Goal: Information Seeking & Learning: Learn about a topic

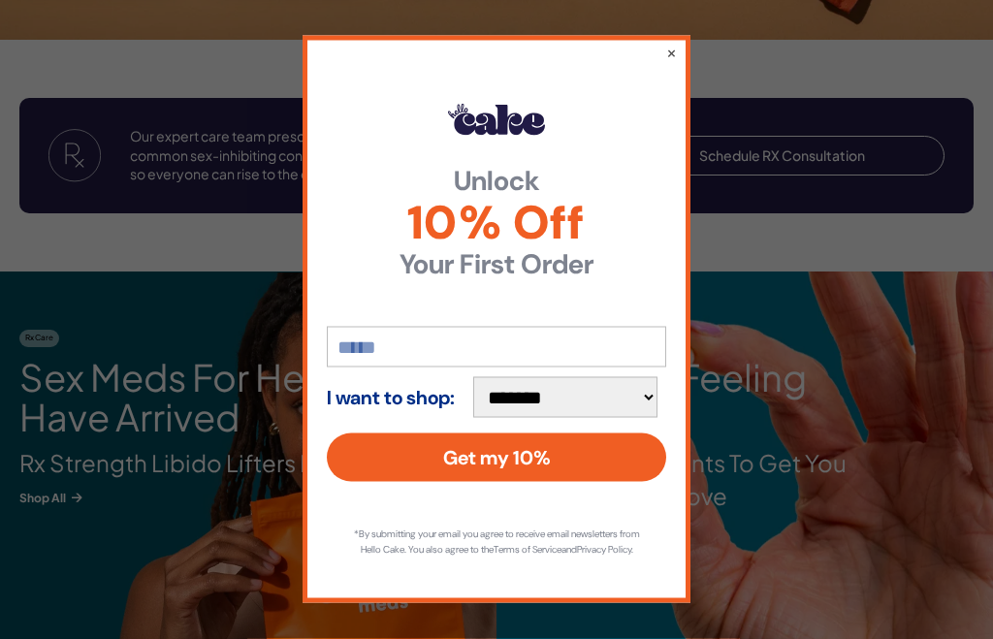
click at [667, 62] on button "×" at bounding box center [671, 52] width 11 height 19
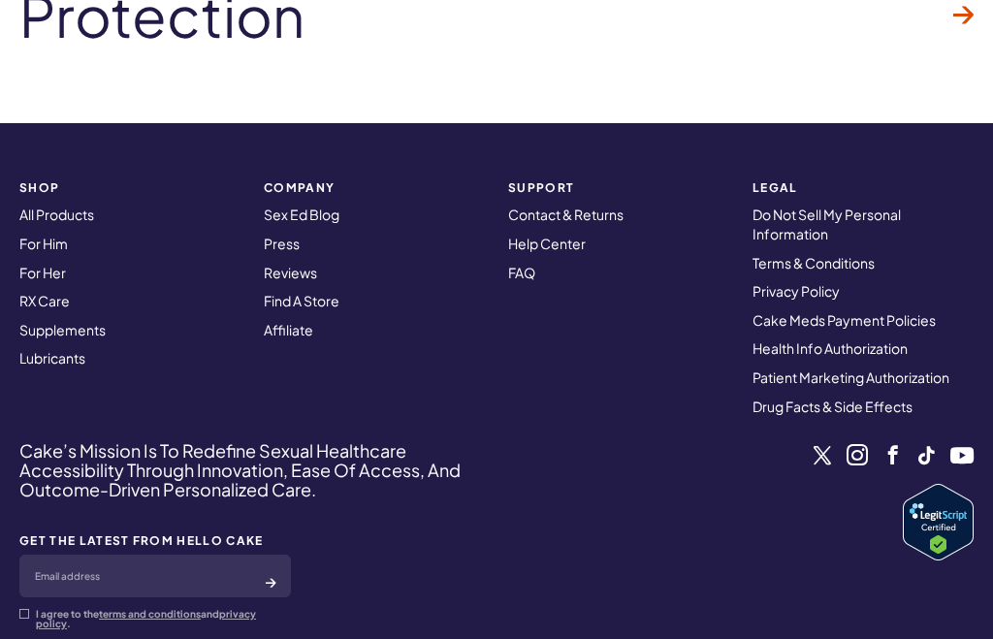
scroll to position [6169, 0]
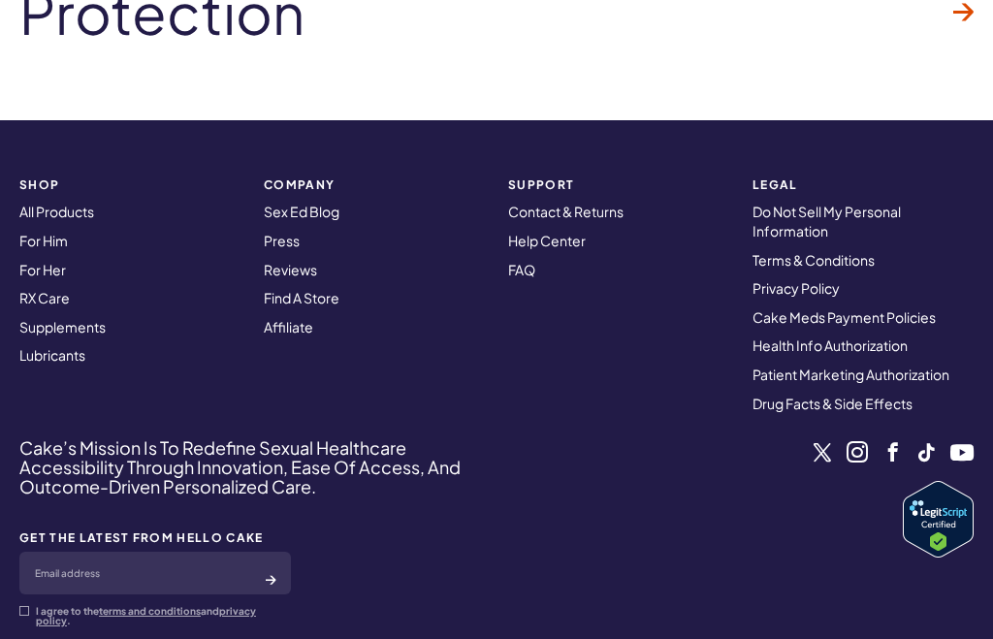
click at [94, 203] on link "All Products" at bounding box center [56, 211] width 75 height 17
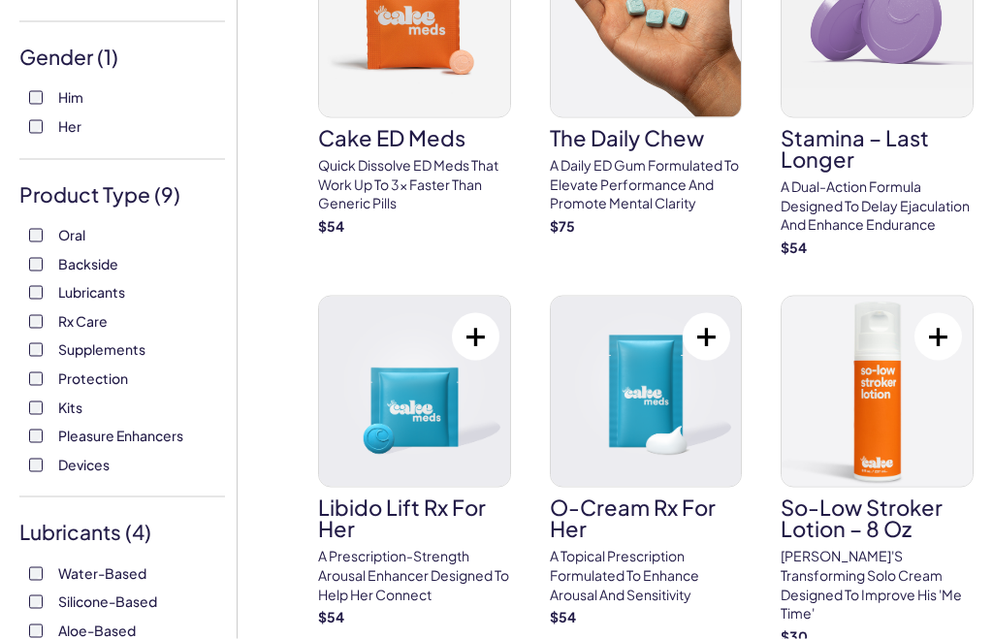
scroll to position [208, 0]
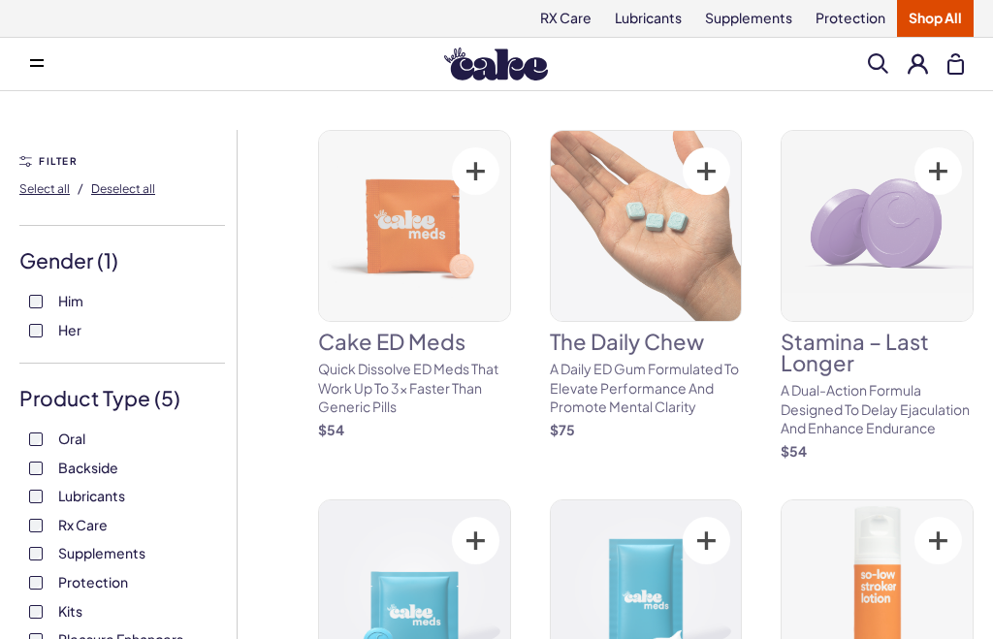
click at [44, 573] on label "Protection" at bounding box center [122, 582] width 186 height 19
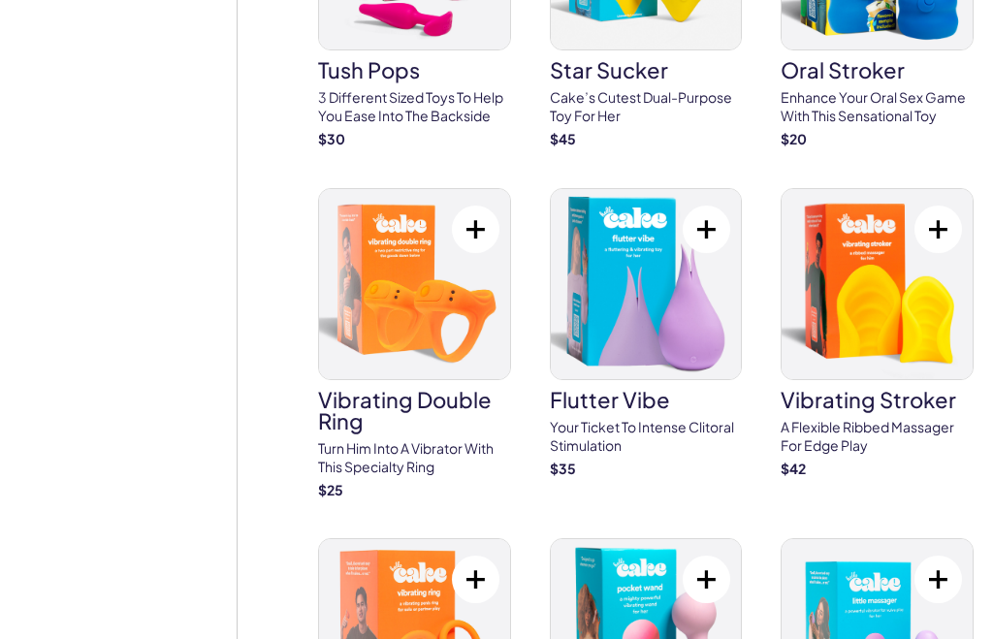
scroll to position [6244, 0]
click at [888, 419] on p "A flexible ribbed massager for Edge play" at bounding box center [876, 438] width 193 height 38
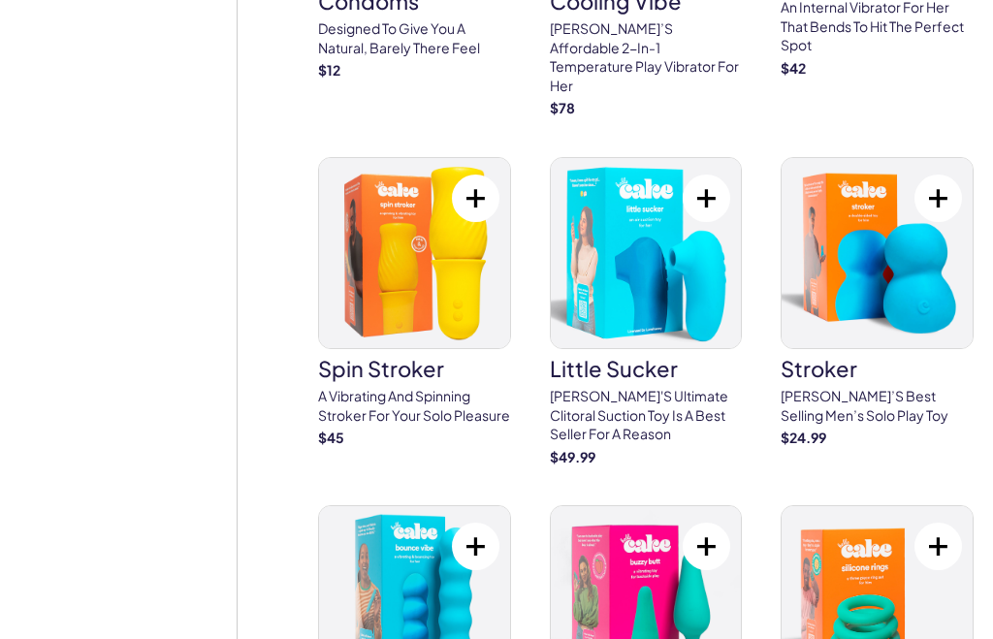
scroll to position [5248, 0]
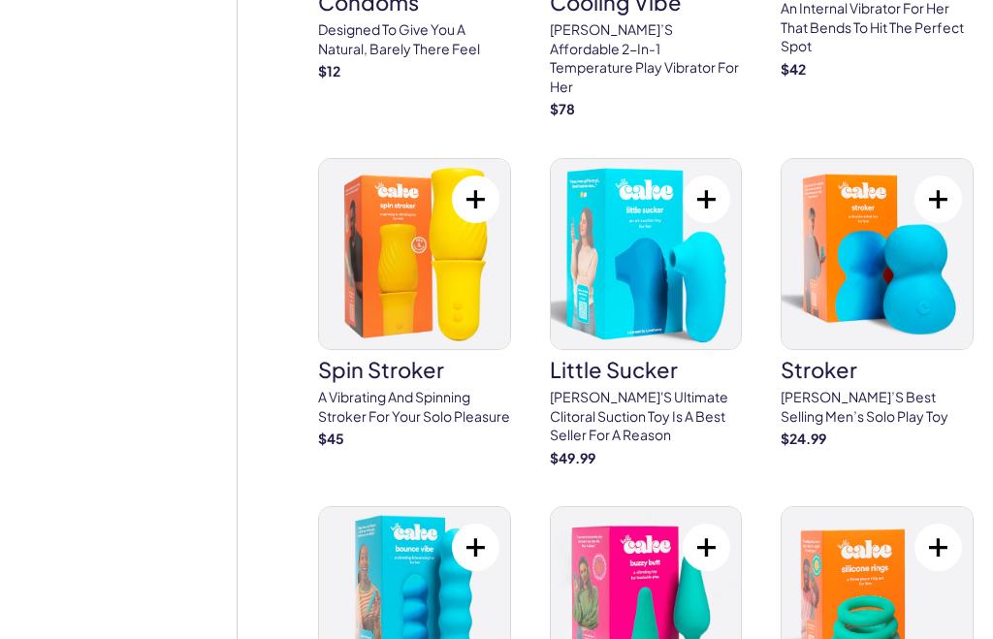
click at [890, 179] on img at bounding box center [876, 254] width 191 height 190
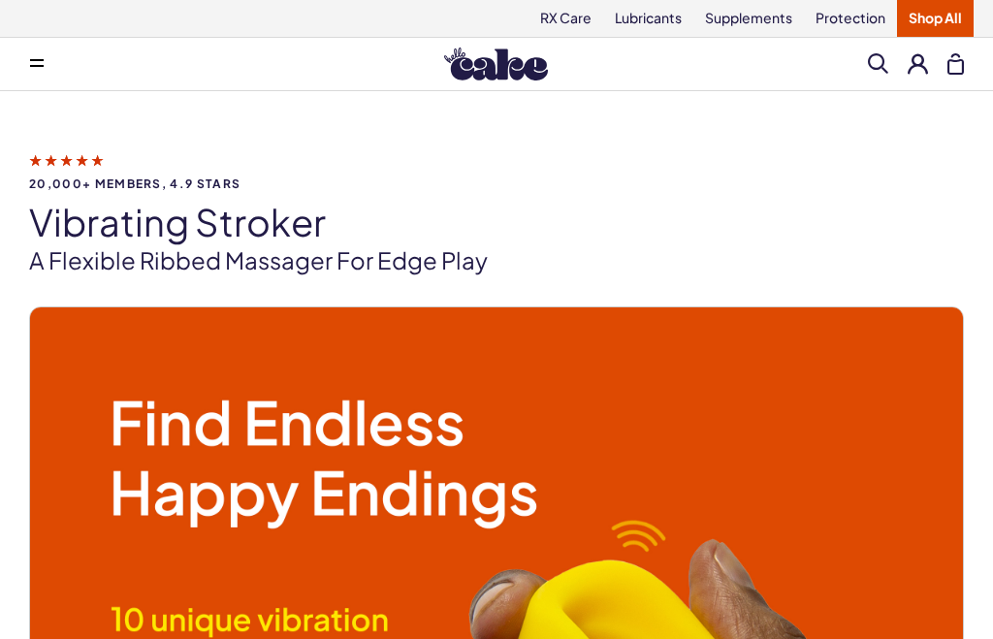
click at [957, 64] on button at bounding box center [955, 63] width 16 height 21
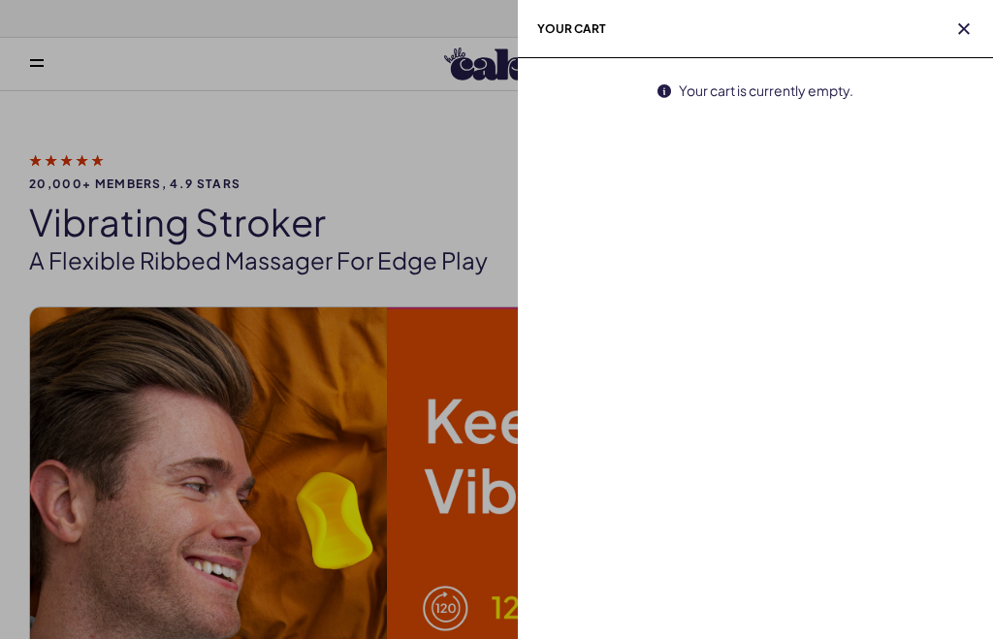
click at [956, 44] on h2 "Your cart" at bounding box center [755, 29] width 475 height 58
click at [967, 33] on icon "button" at bounding box center [964, 29] width 12 height 12
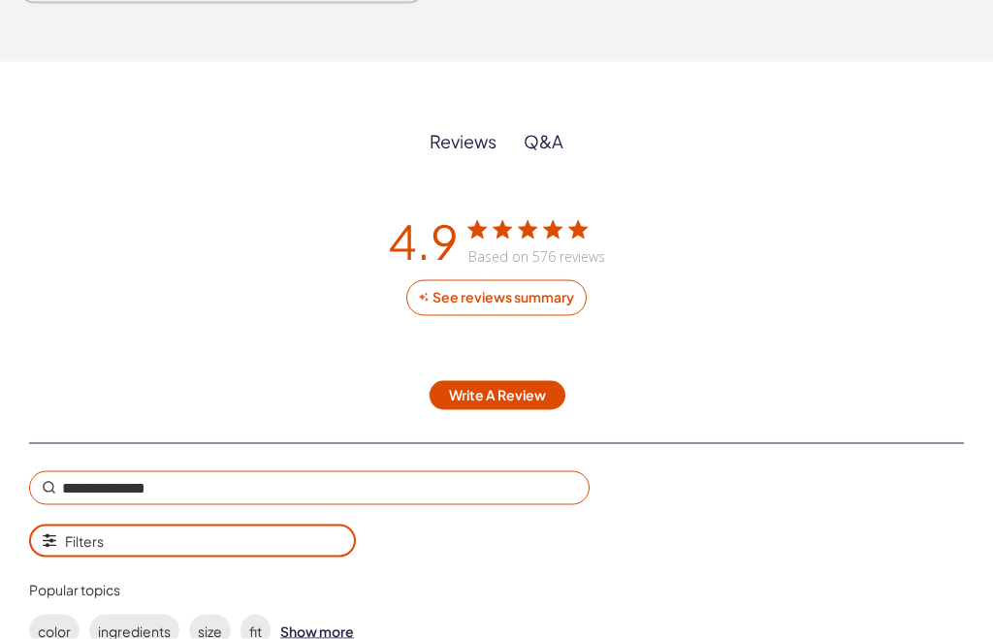
scroll to position [3741, 0]
click at [506, 300] on div "See reviews summary" at bounding box center [502, 296] width 145 height 17
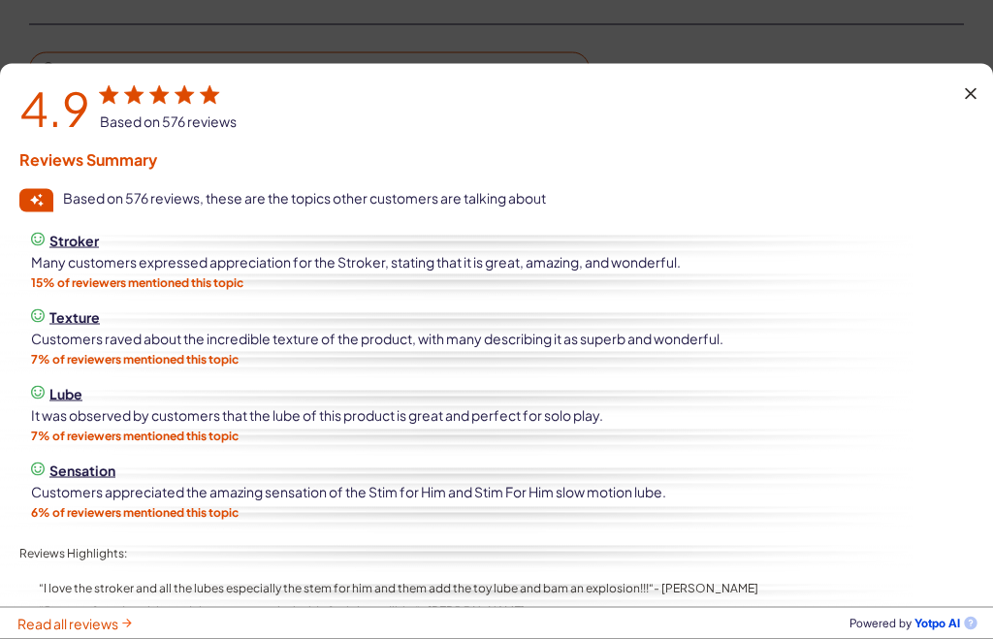
scroll to position [4160, 0]
click at [104, 632] on span "Read all reviews" at bounding box center [67, 623] width 101 height 17
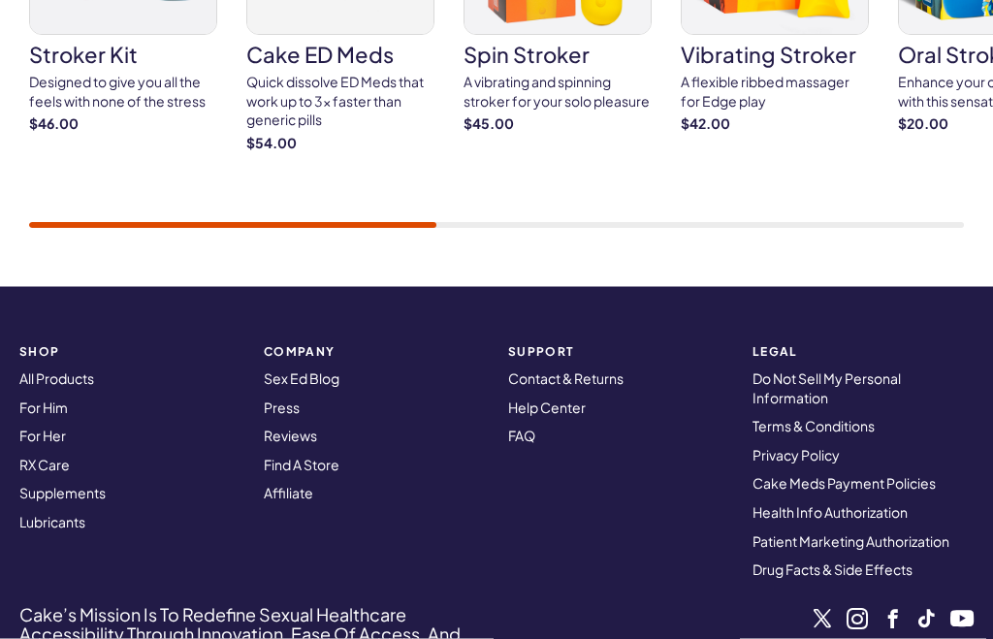
scroll to position [8613, 0]
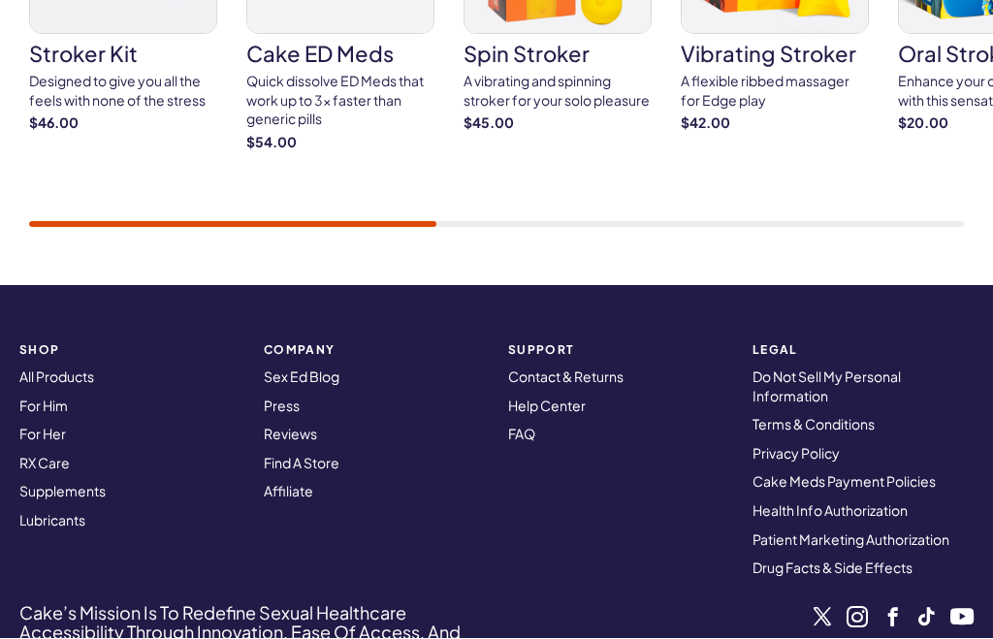
click at [324, 458] on link "Find A Store" at bounding box center [302, 463] width 76 height 17
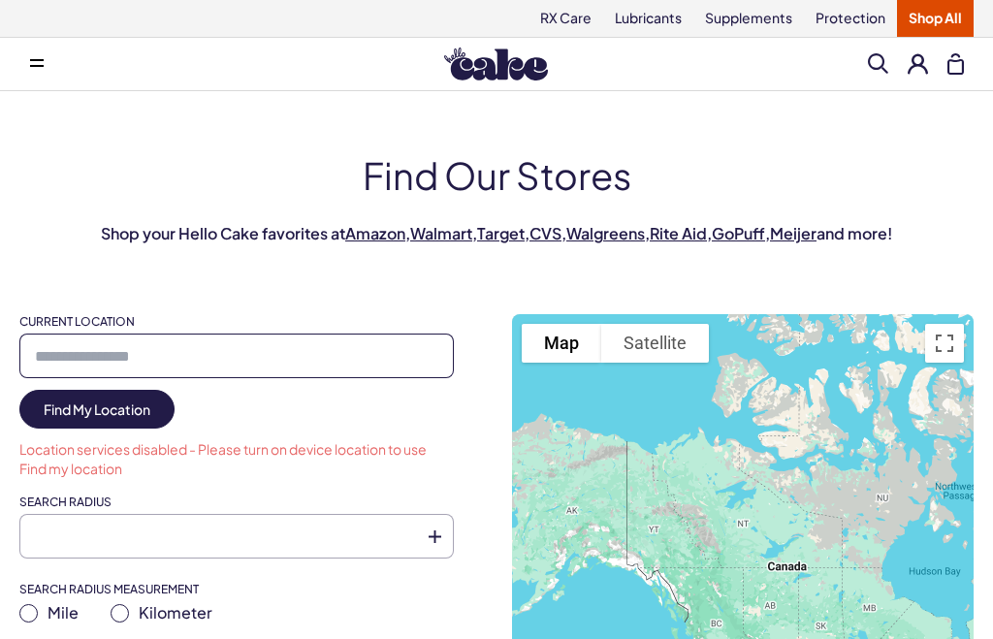
click at [177, 363] on input "Current Location" at bounding box center [236, 356] width 434 height 45
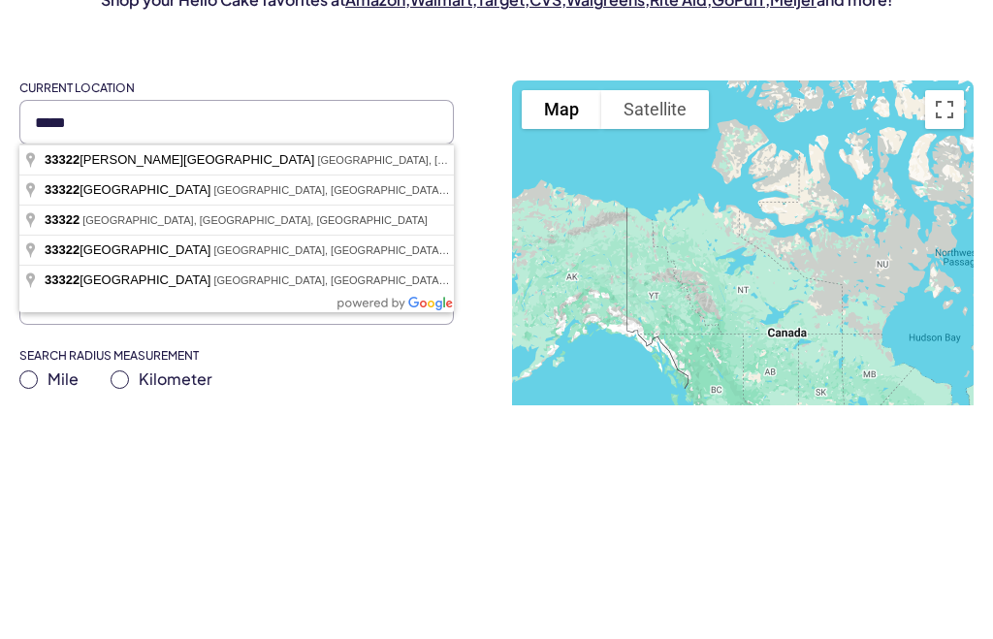
type input "**********"
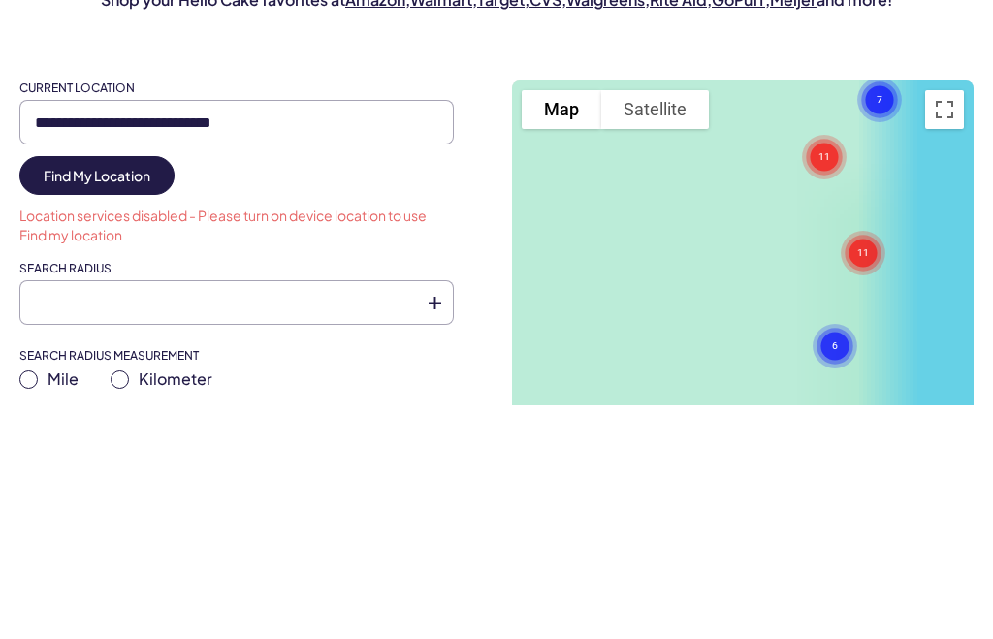
scroll to position [234, 0]
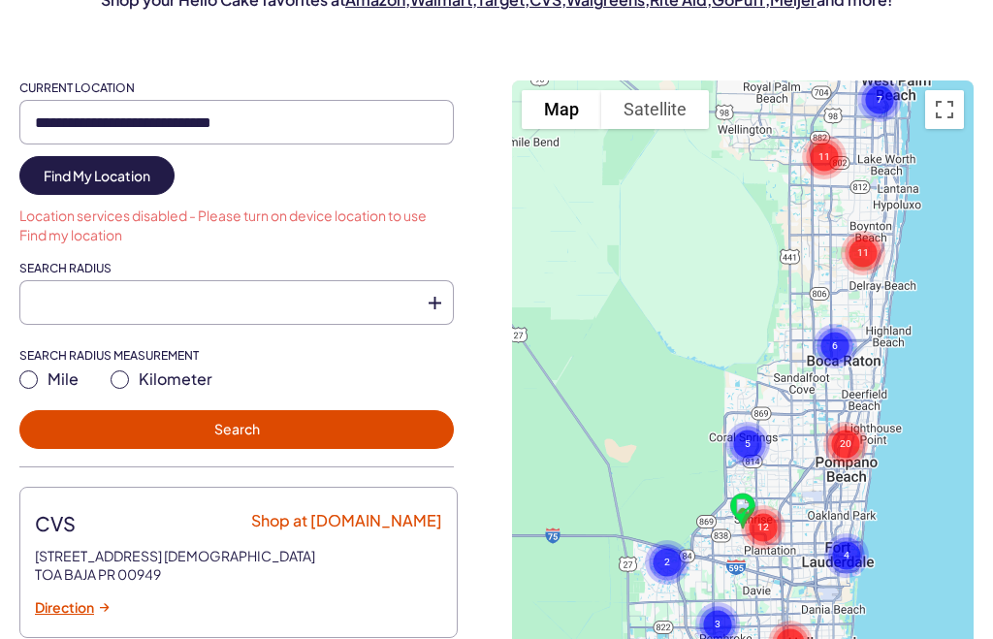
click at [771, 505] on circle "Cluster of 12 markers" at bounding box center [763, 527] width 45 height 45
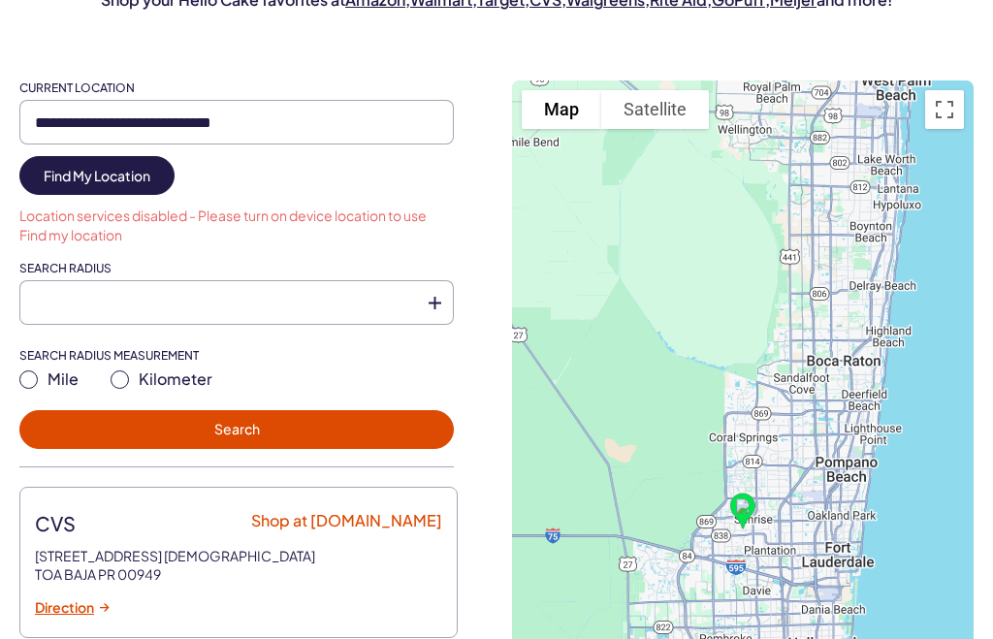
click at [770, 239] on div "To activate drag with keyboard, press Alt + Enter. Once in keyboard drag state,…" at bounding box center [743, 529] width 462 height 898
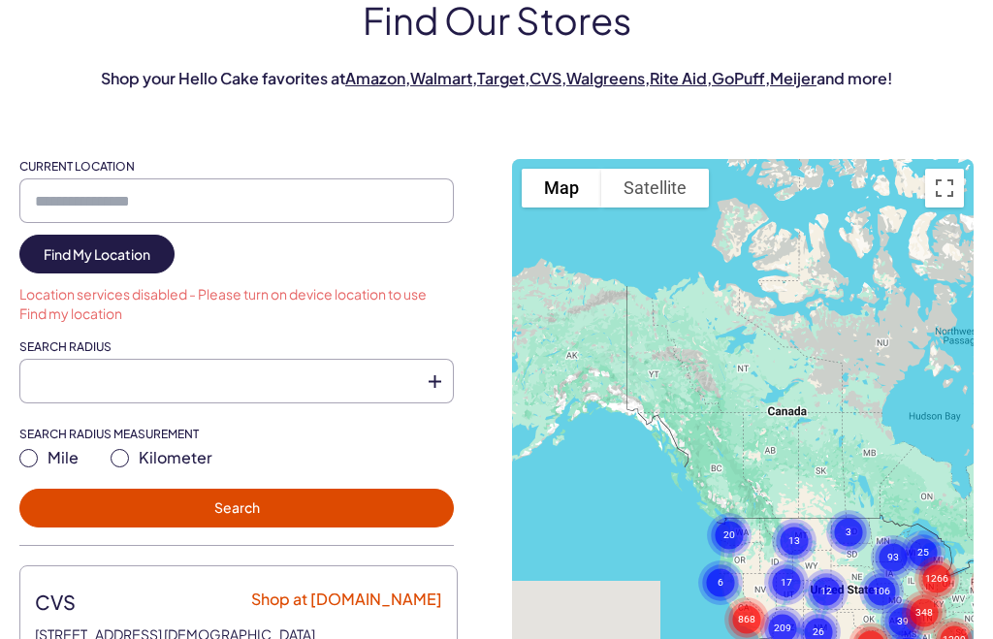
scroll to position [155, 0]
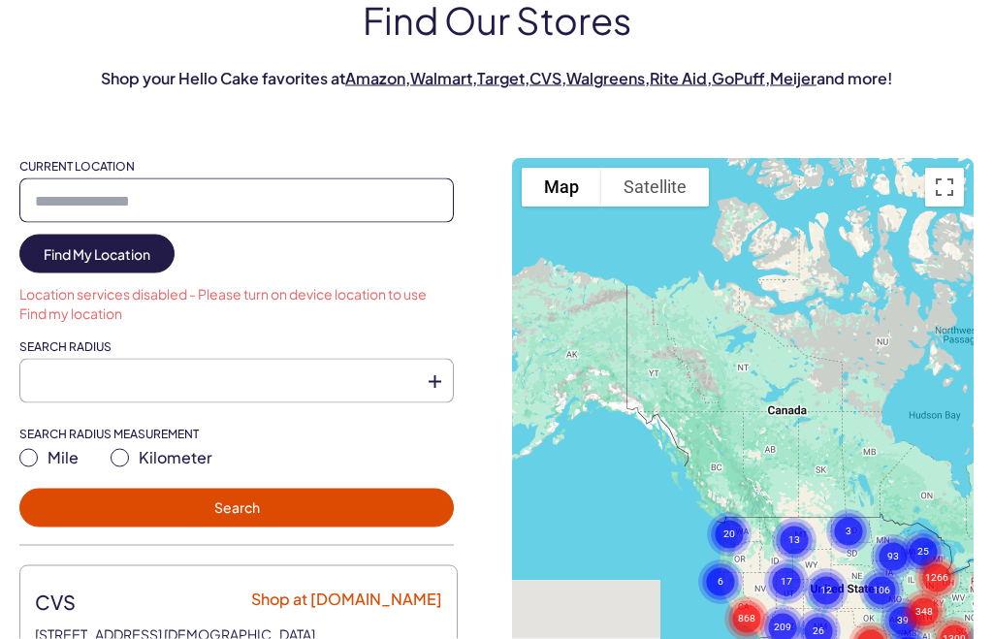
click at [177, 207] on input "Current Location" at bounding box center [236, 200] width 434 height 45
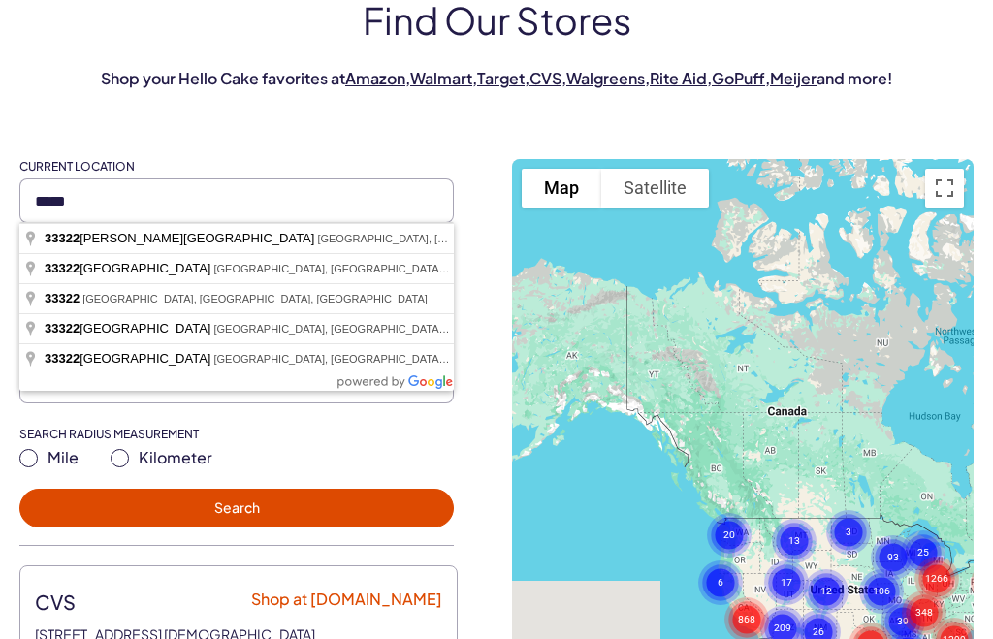
type input "**********"
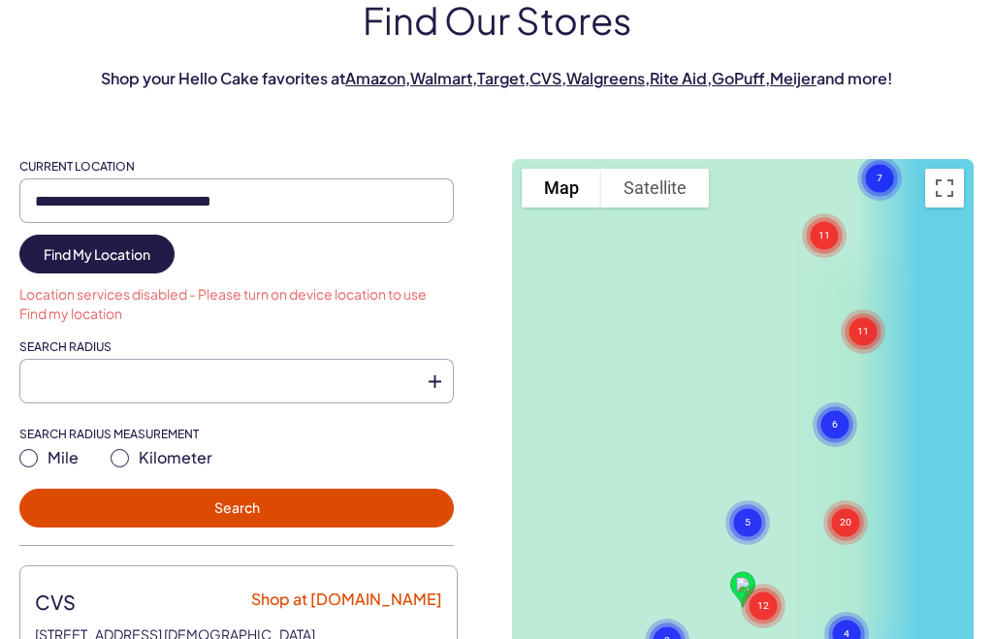
scroll to position [156, 0]
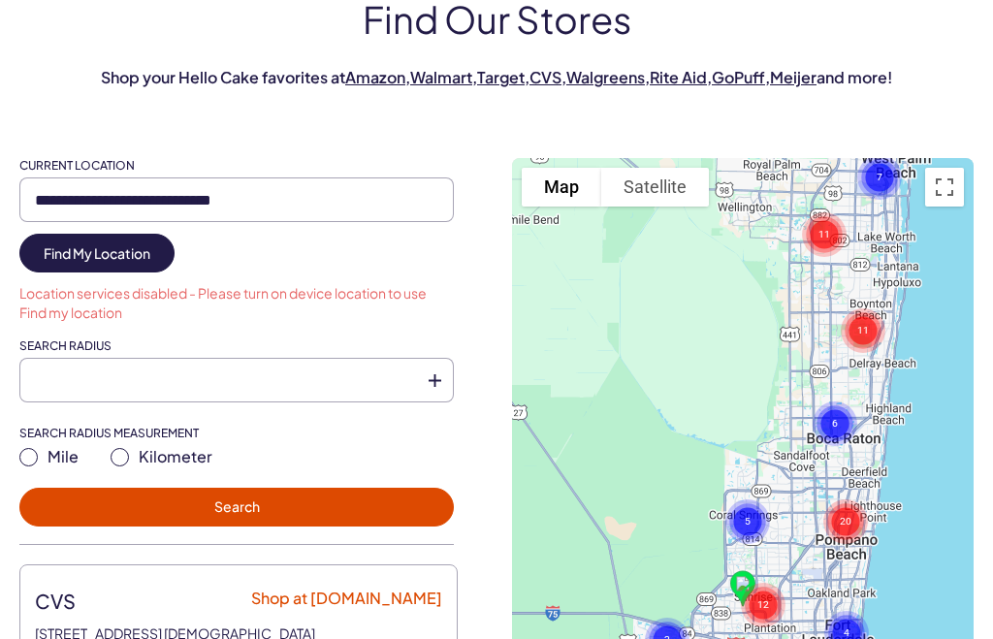
click at [263, 501] on button "Search" at bounding box center [236, 507] width 434 height 39
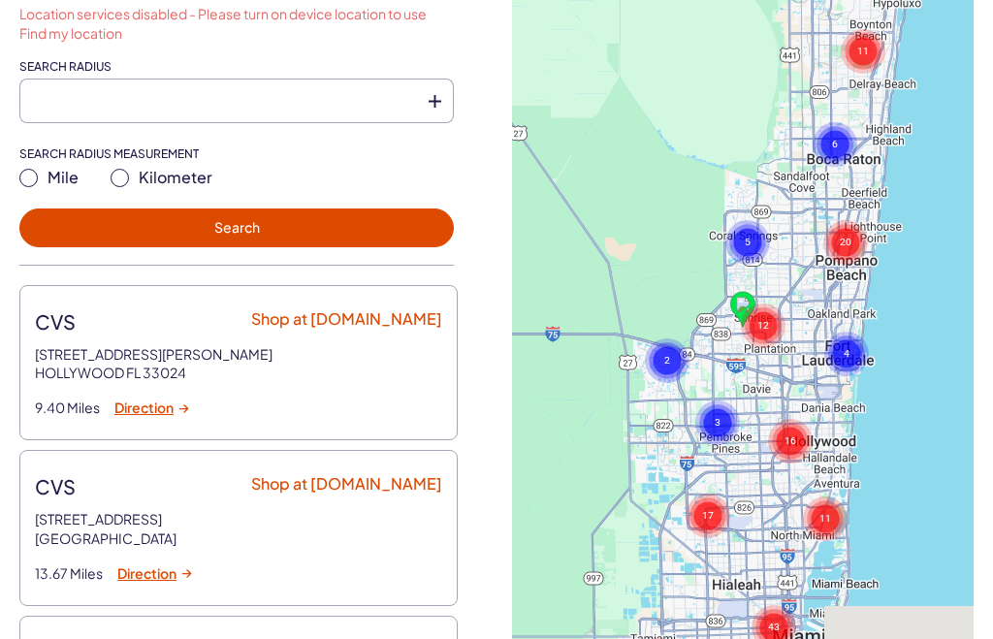
click at [764, 318] on text "12" at bounding box center [763, 324] width 12 height 13
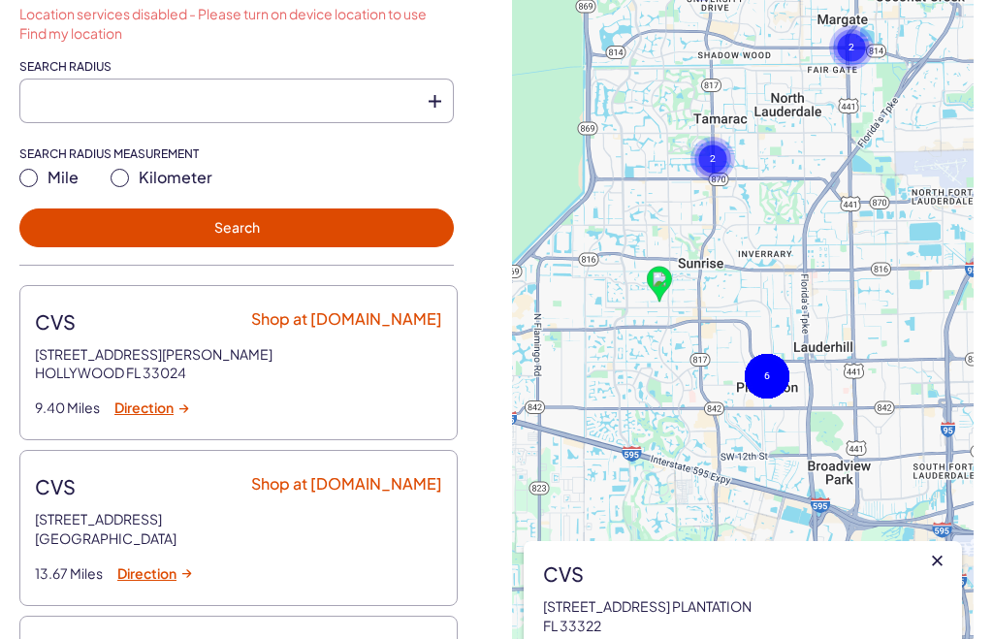
click at [653, 289] on gmp-advanced-marker at bounding box center [659, 284] width 25 height 37
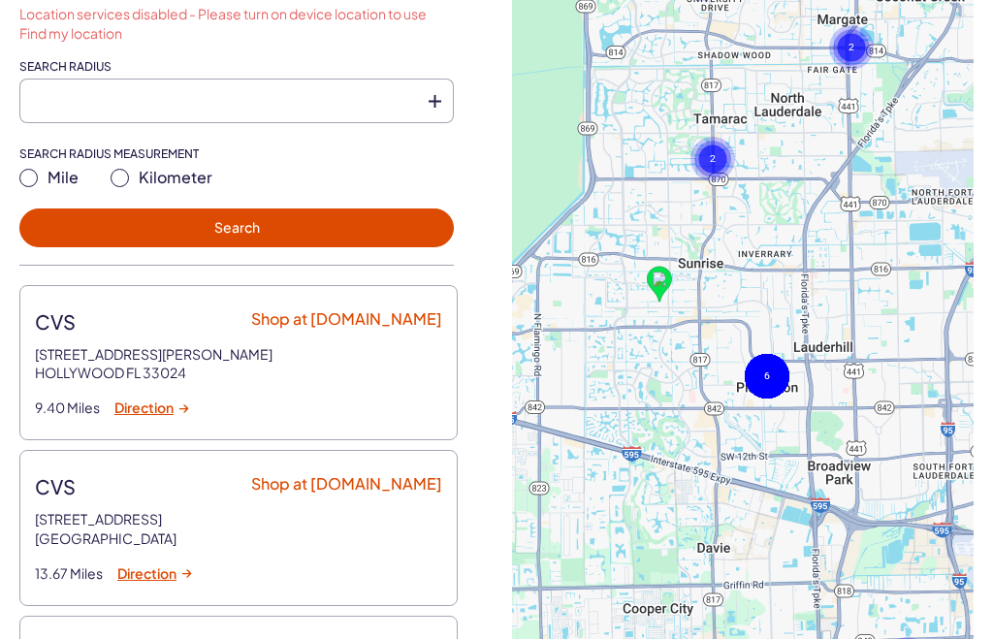
click at [660, 278] on image at bounding box center [660, 278] width 15 height 15
click at [657, 280] on image at bounding box center [660, 278] width 15 height 15
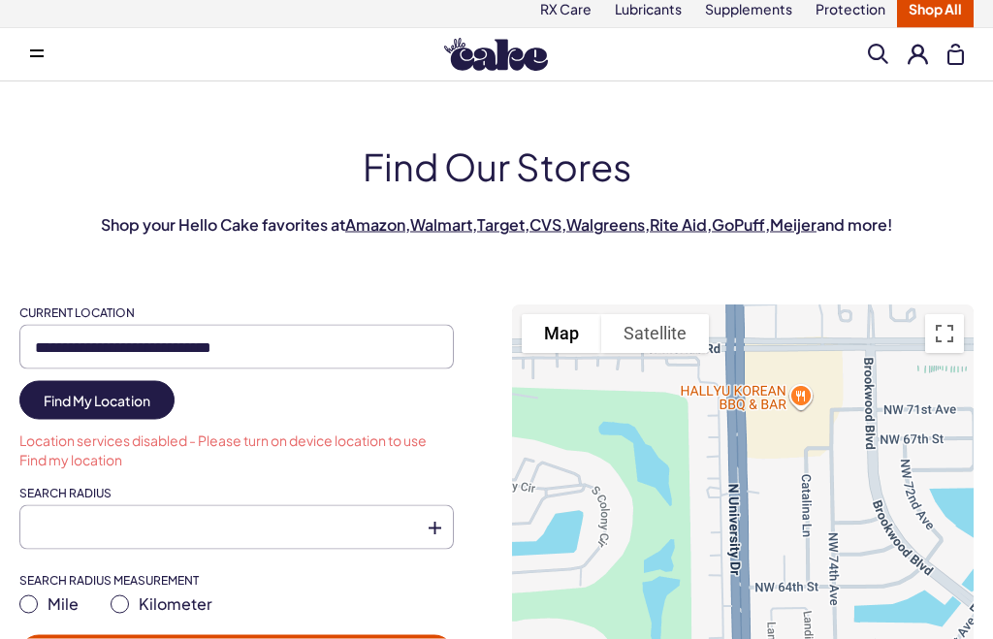
scroll to position [0, 0]
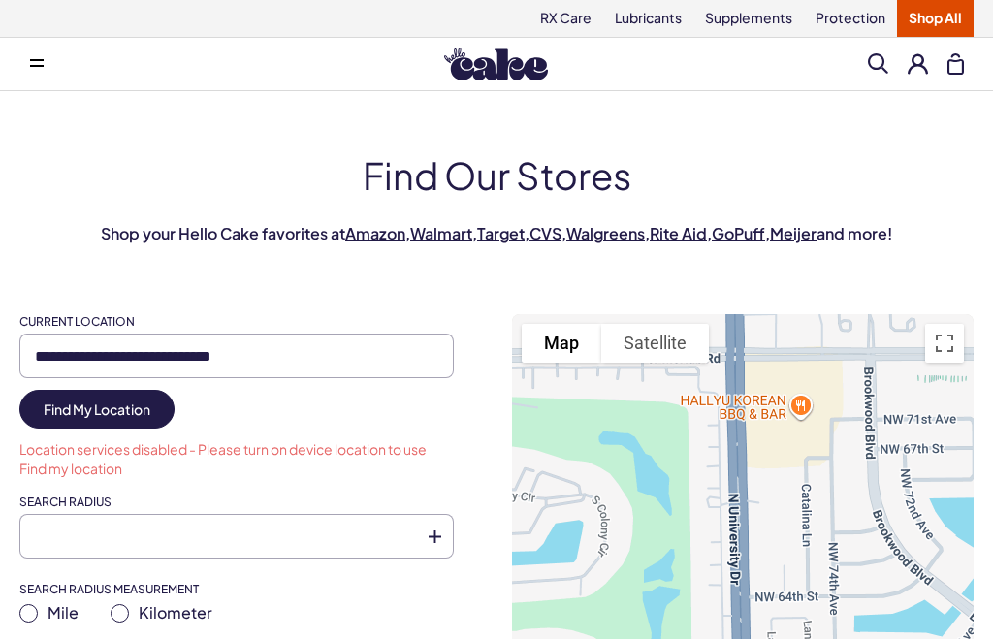
click at [427, 232] on link "Walmart" at bounding box center [441, 233] width 62 height 20
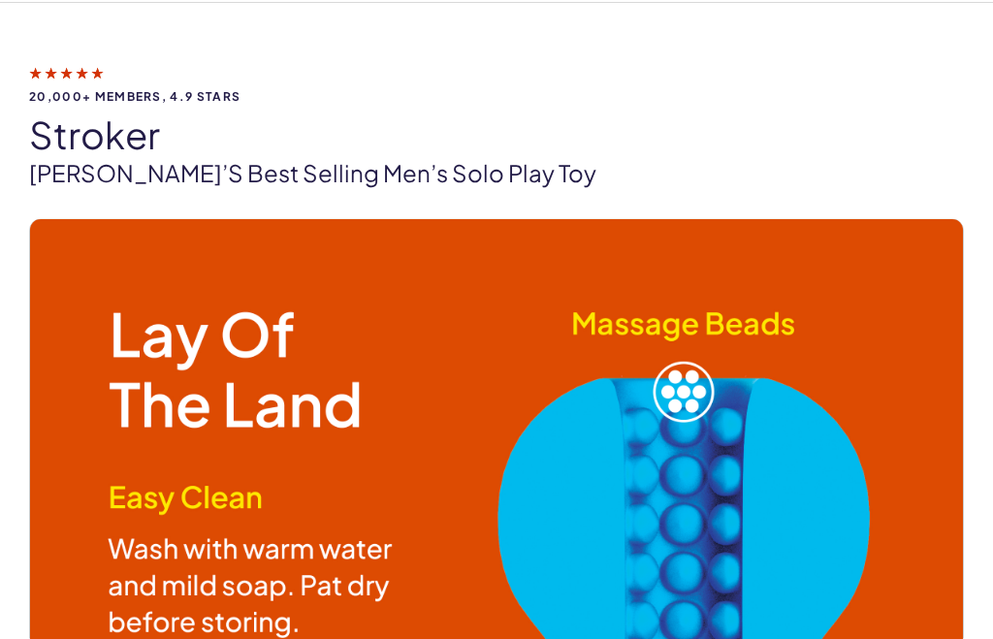
scroll to position [77, 0]
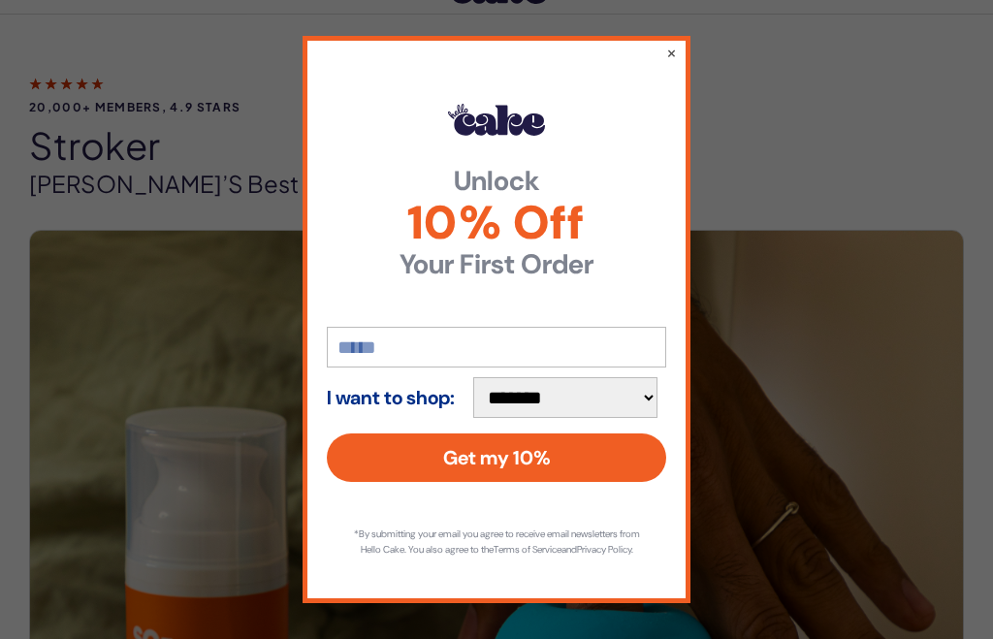
click at [676, 36] on div "**********" at bounding box center [496, 319] width 388 height 566
click at [672, 49] on button "×" at bounding box center [671, 52] width 11 height 19
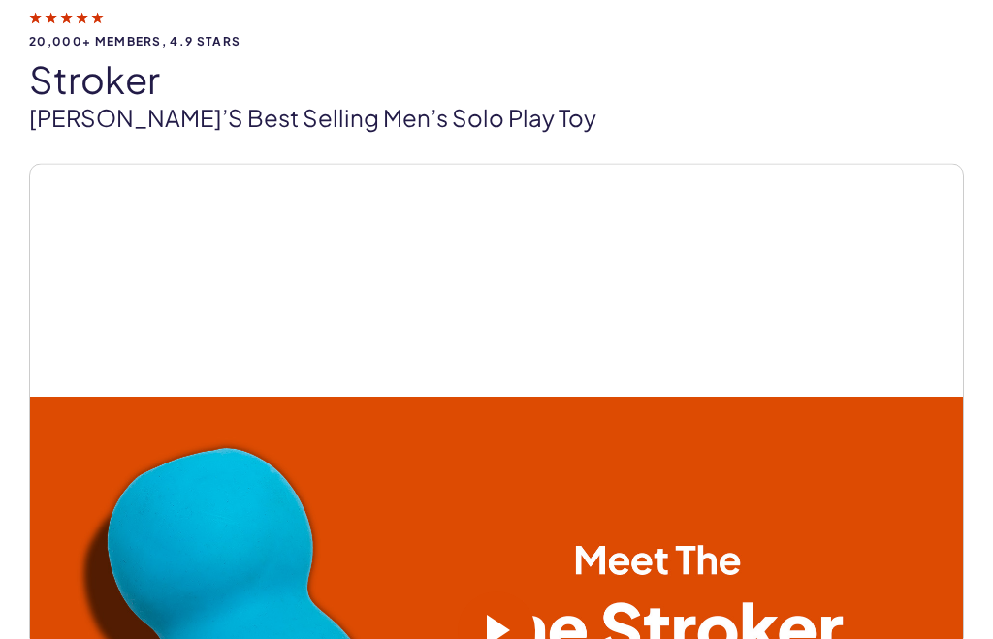
scroll to position [137, 0]
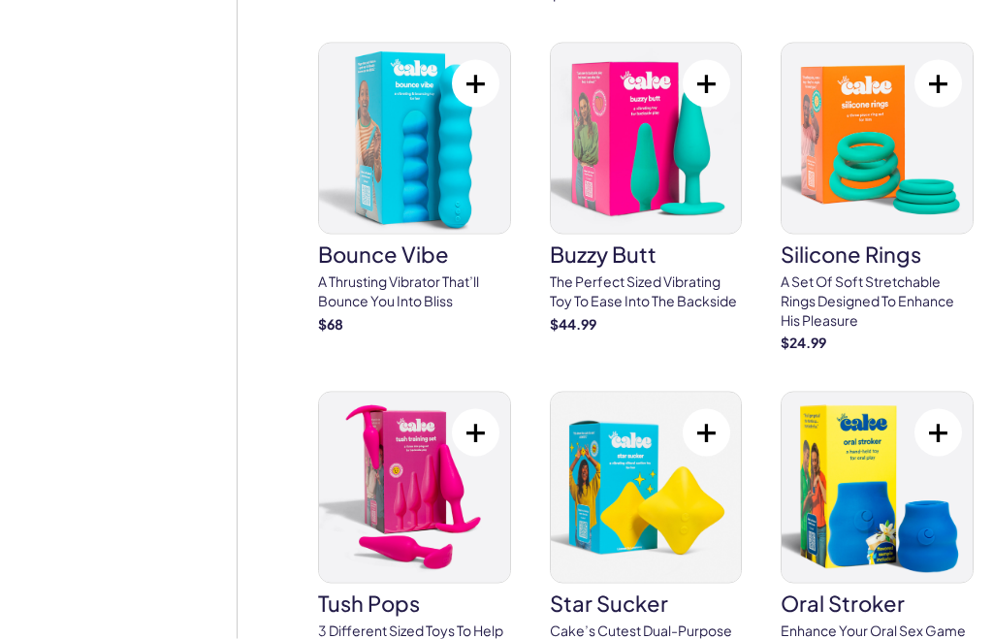
scroll to position [5713, 0]
click at [869, 509] on link "oral stroker Enhance your oral sex game with this sensational toy $ 20" at bounding box center [876, 536] width 193 height 291
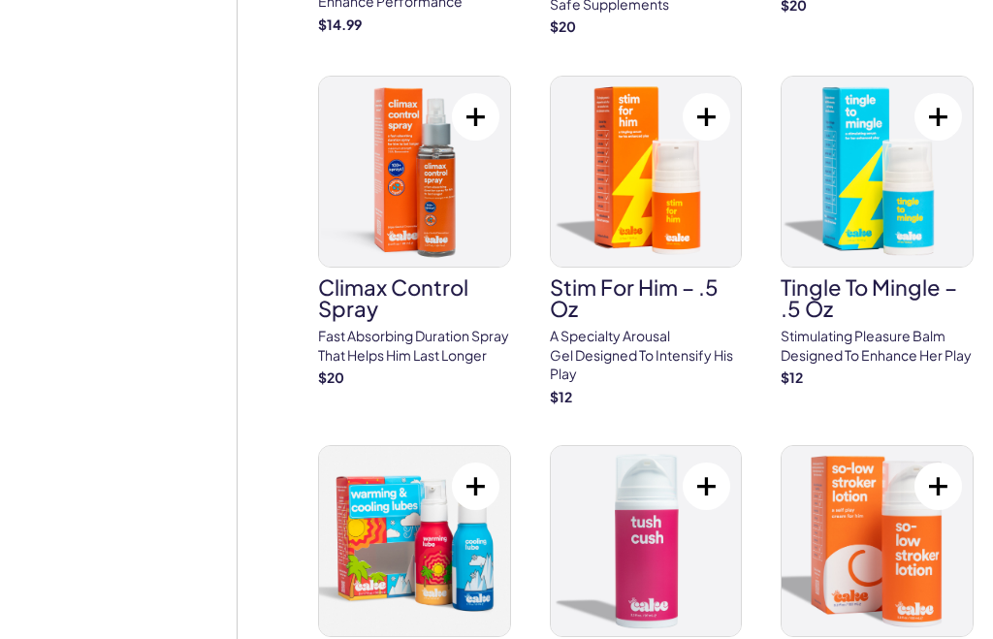
scroll to position [2368, 0]
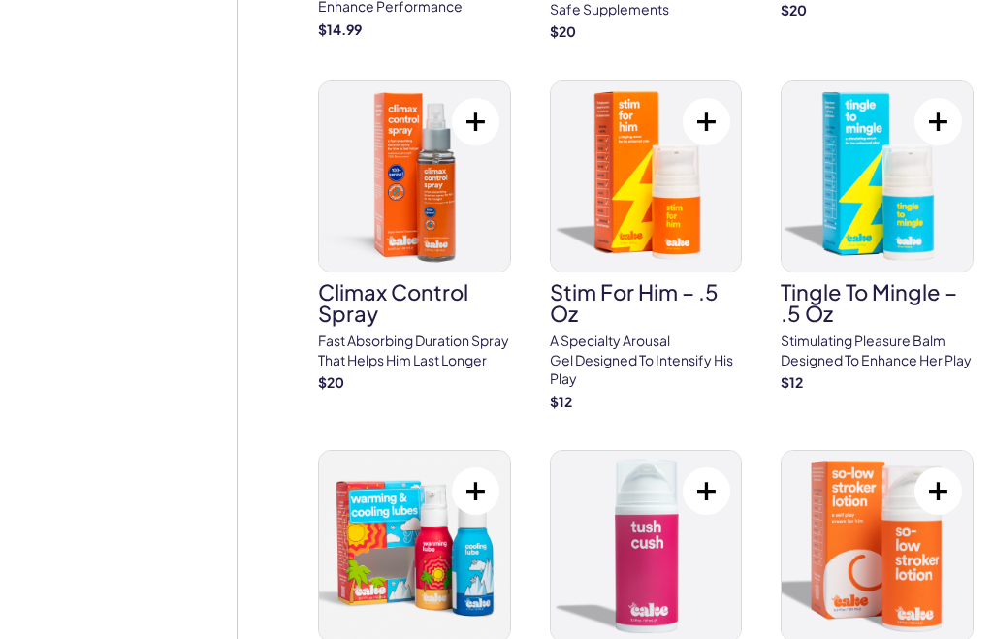
click at [652, 332] on p "A specialty arousal gel designed to intensify his play" at bounding box center [646, 360] width 193 height 57
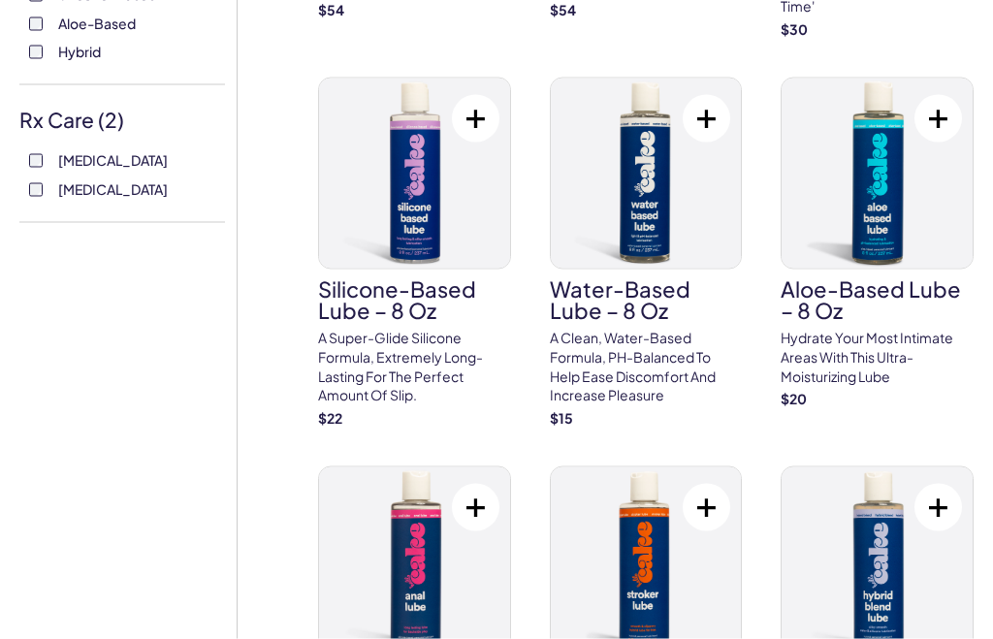
scroll to position [812, 0]
click at [654, 336] on p "A clean, water-based formula, pH-balanced to help ease discomfort and increase …" at bounding box center [646, 366] width 193 height 76
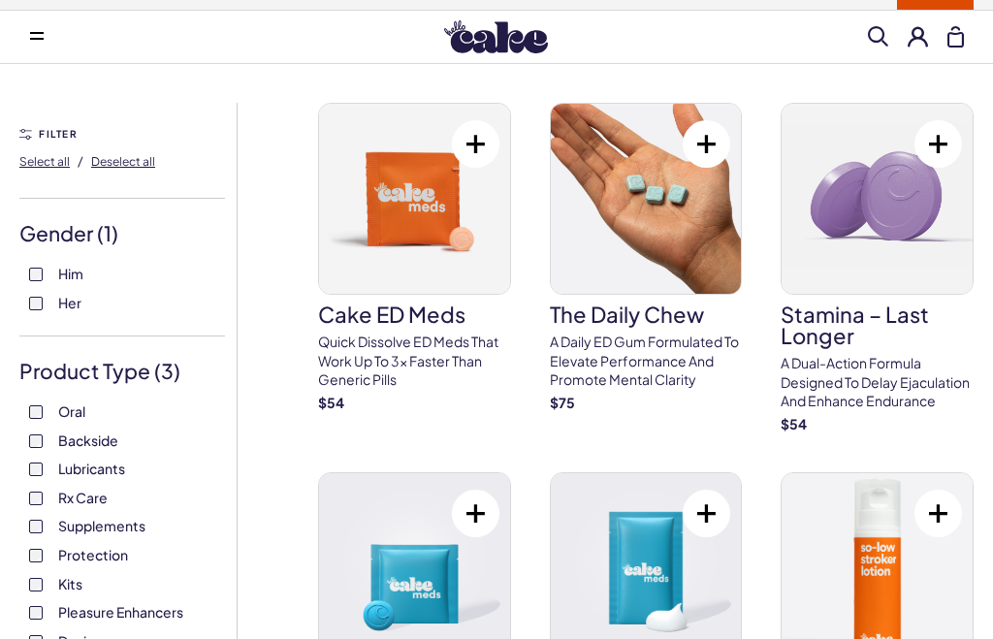
scroll to position [0, 0]
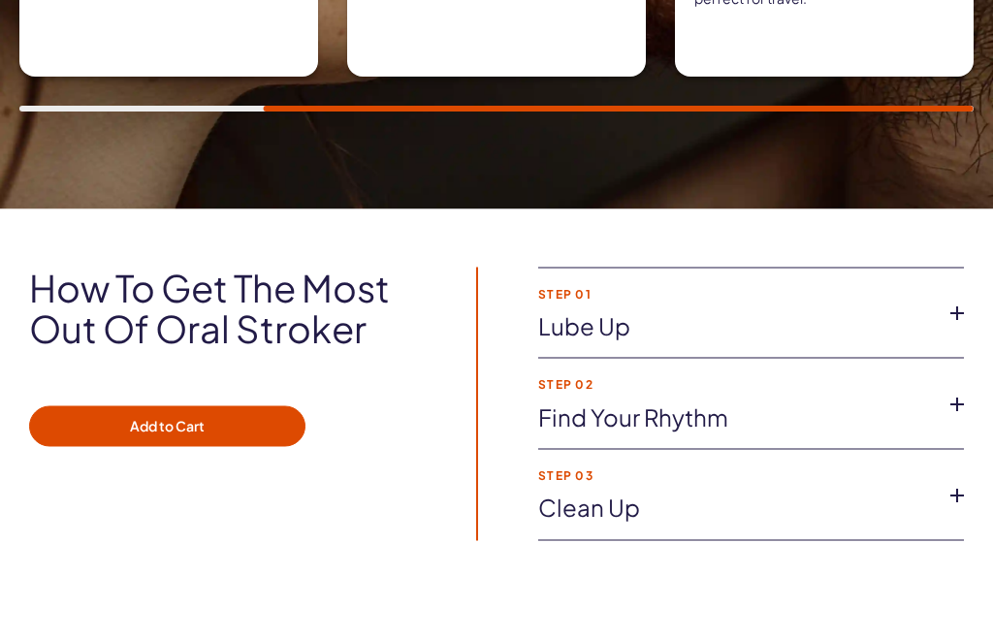
scroll to position [1936, 0]
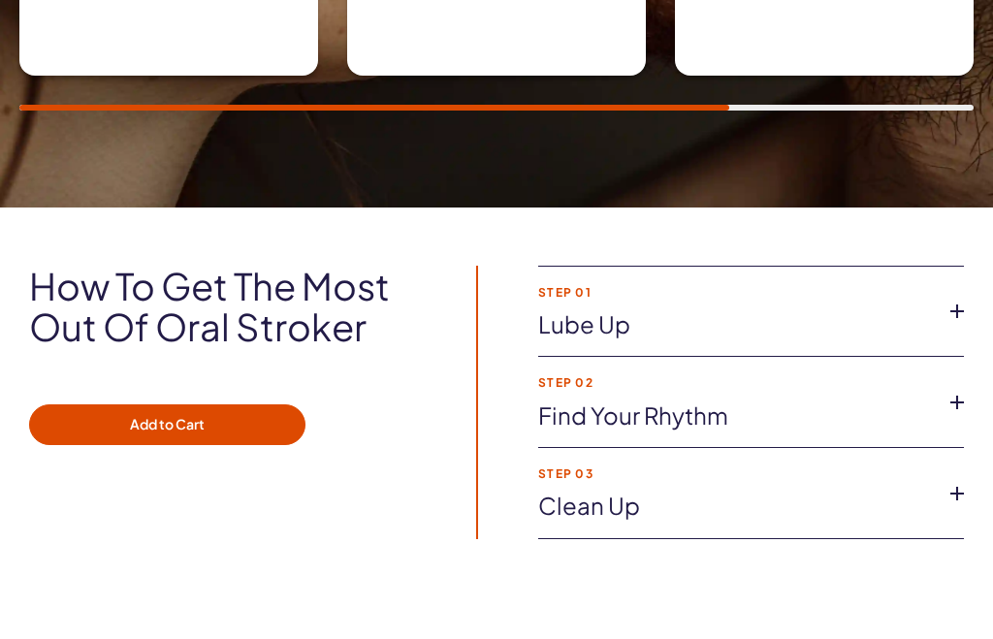
click at [947, 406] on icon at bounding box center [956, 402] width 29 height 29
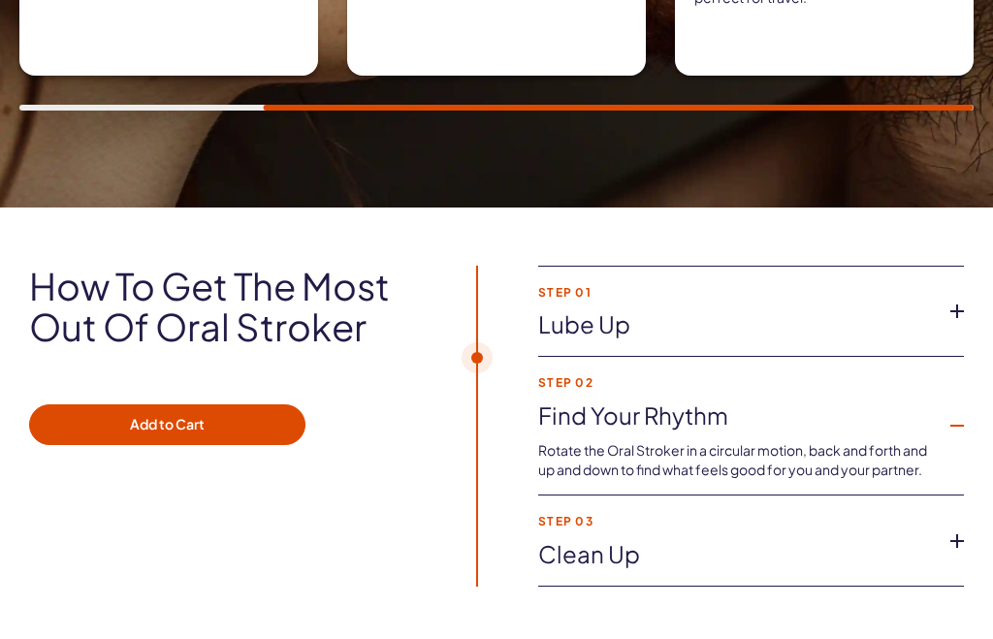
click at [951, 429] on icon at bounding box center [956, 425] width 29 height 29
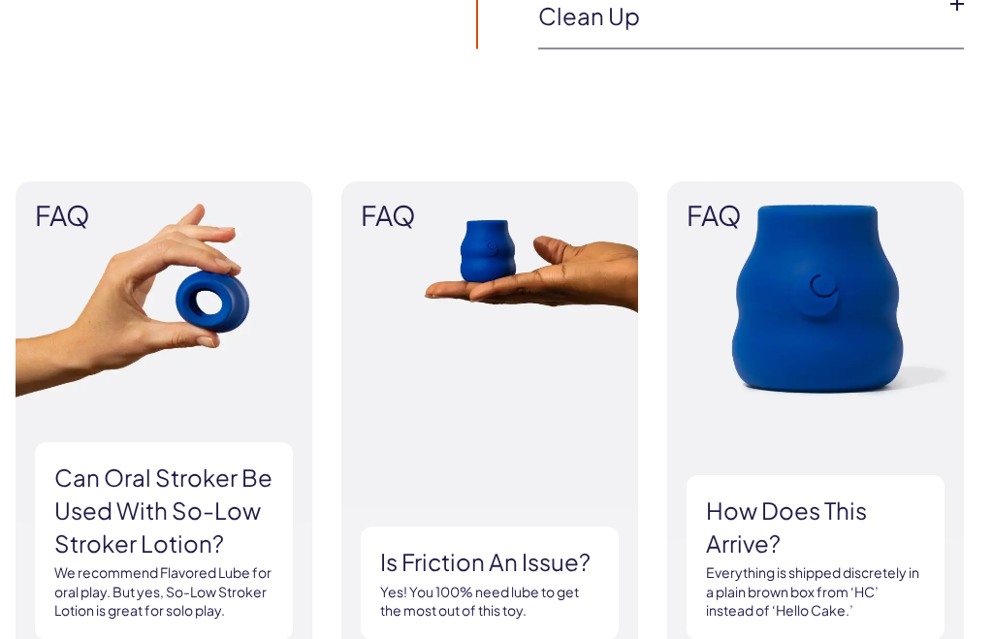
scroll to position [2428, 0]
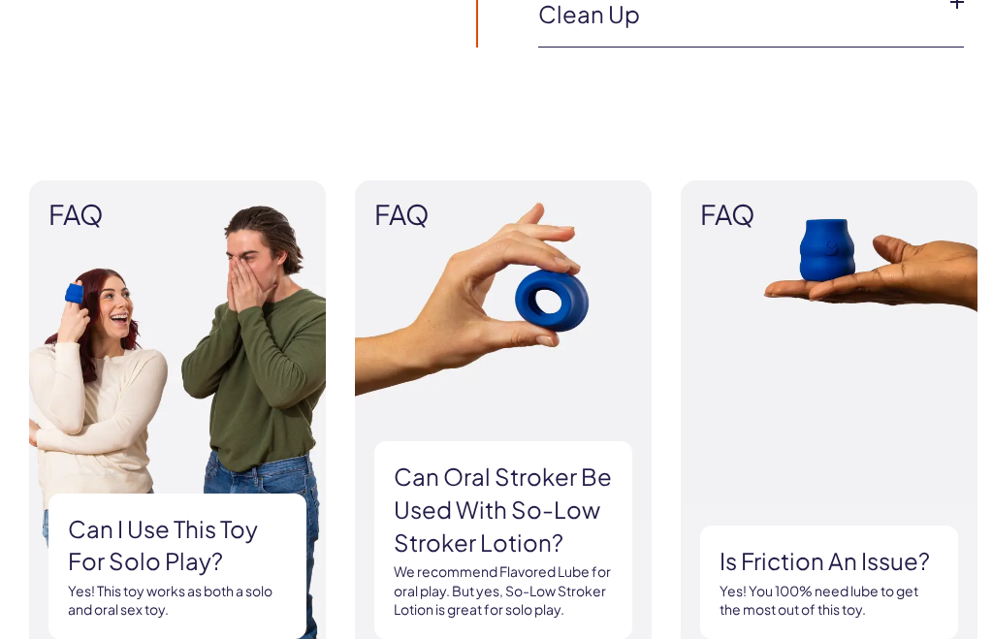
click at [94, 284] on img at bounding box center [177, 419] width 297 height 478
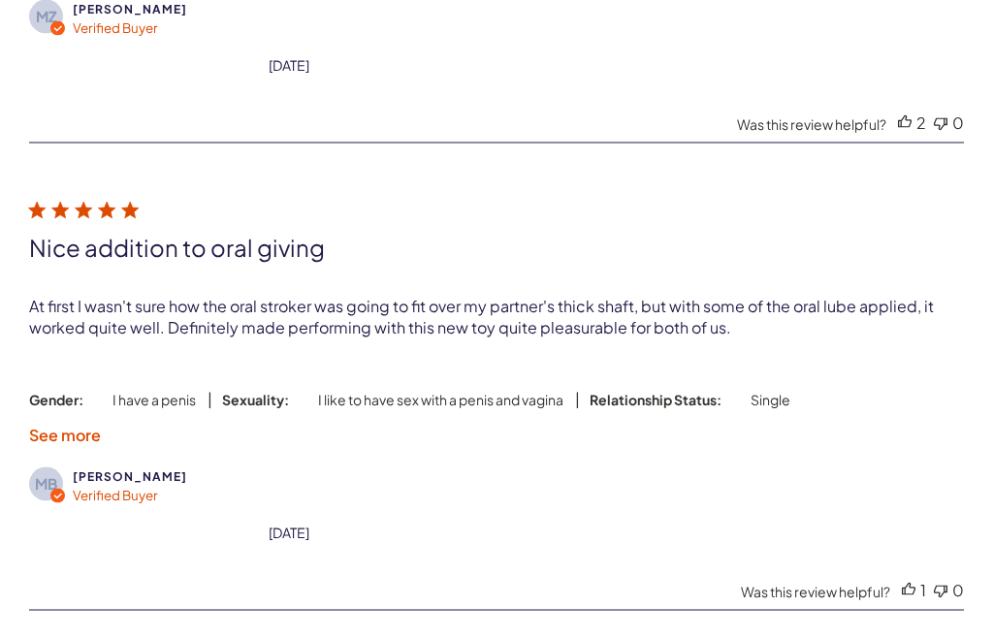
scroll to position [6234, 0]
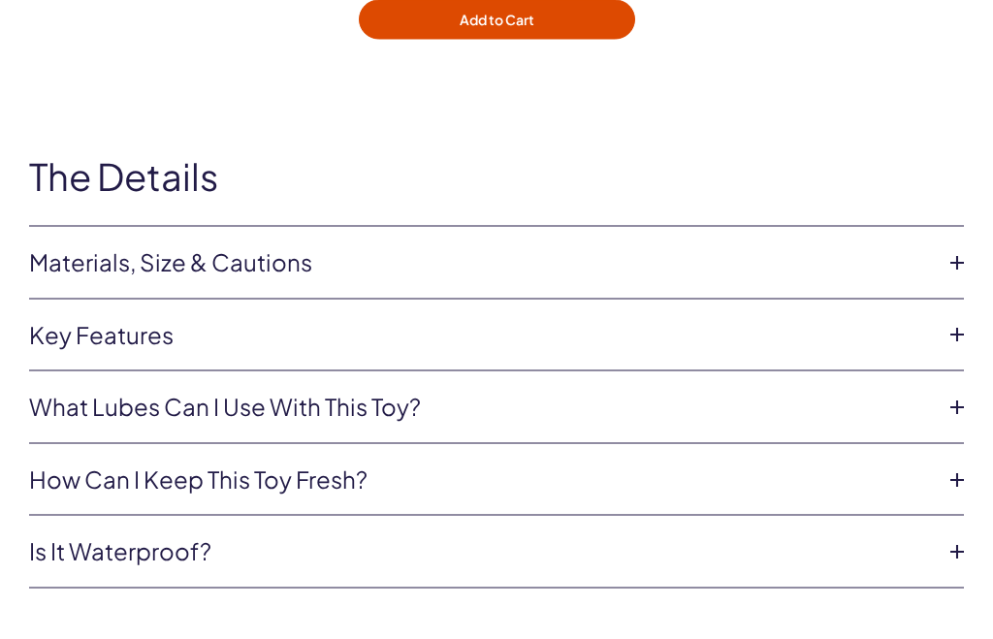
click at [955, 254] on icon at bounding box center [956, 262] width 29 height 29
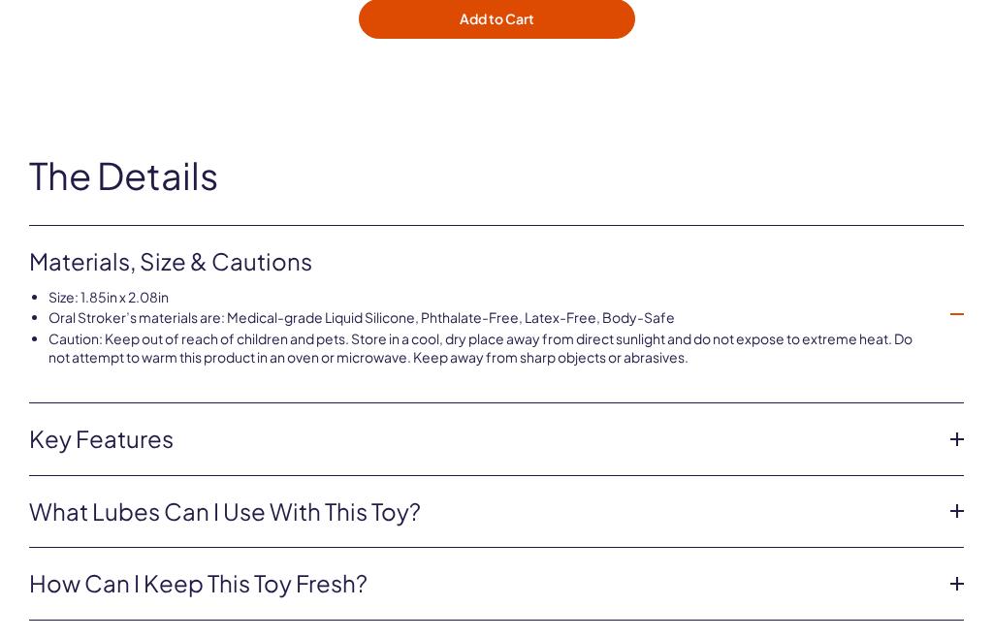
click at [952, 317] on icon at bounding box center [956, 314] width 29 height 29
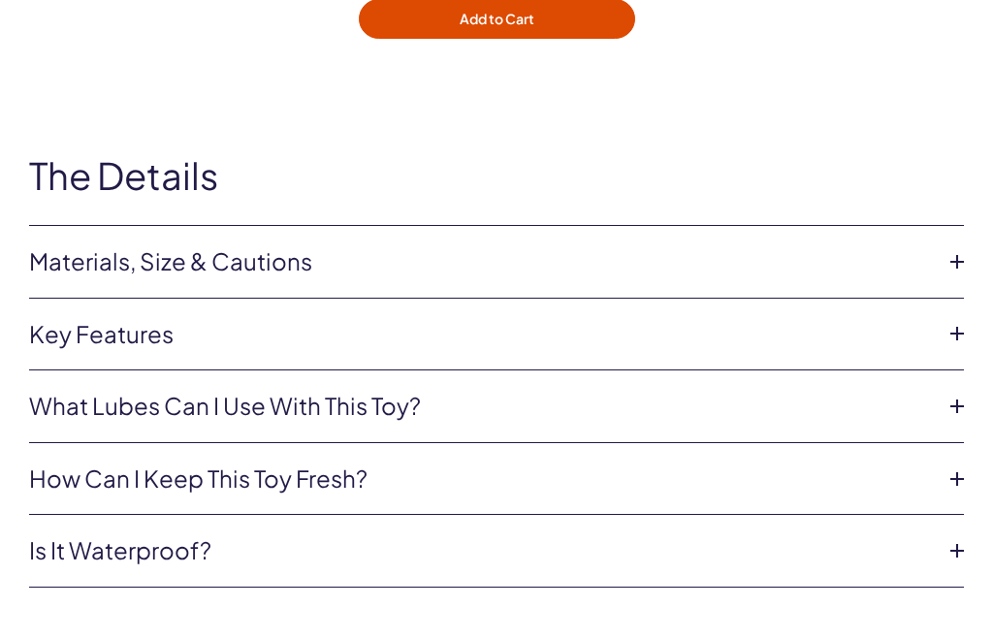
click at [945, 337] on icon at bounding box center [956, 333] width 29 height 29
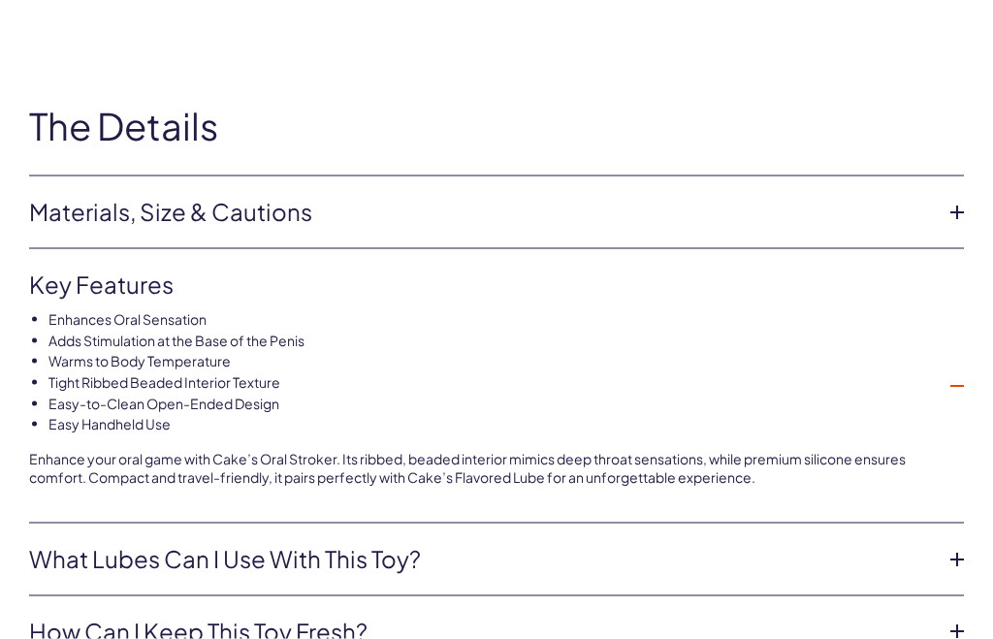
scroll to position [7622, 0]
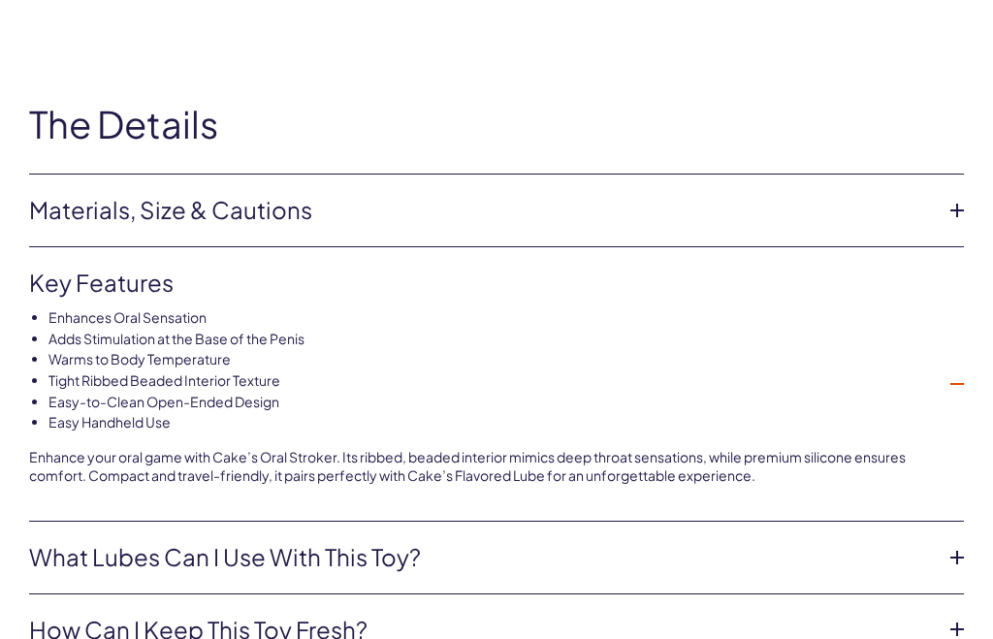
click at [954, 381] on icon at bounding box center [956, 383] width 29 height 29
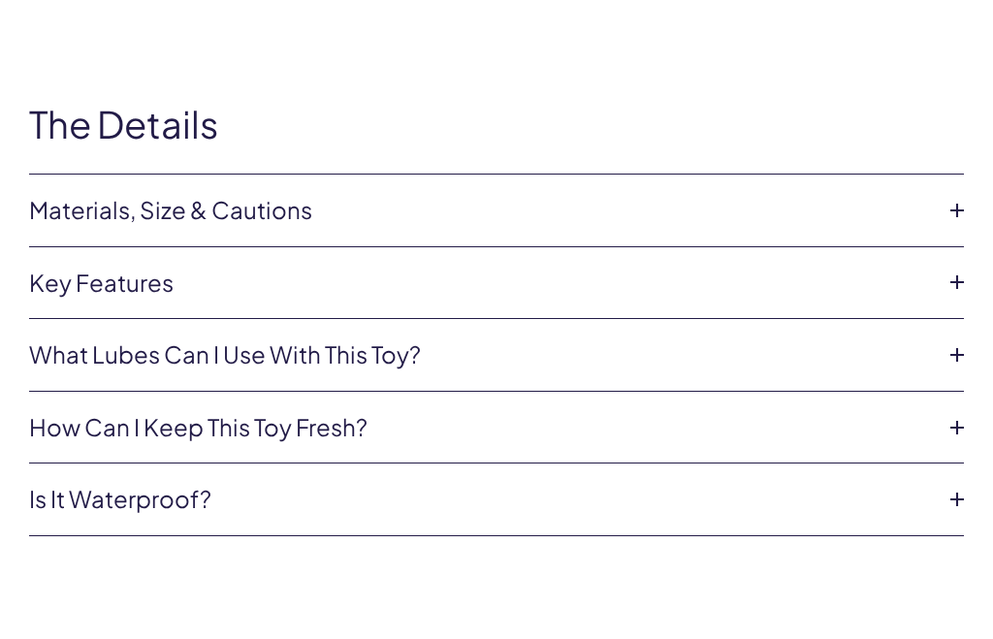
click at [951, 356] on icon at bounding box center [956, 354] width 29 height 29
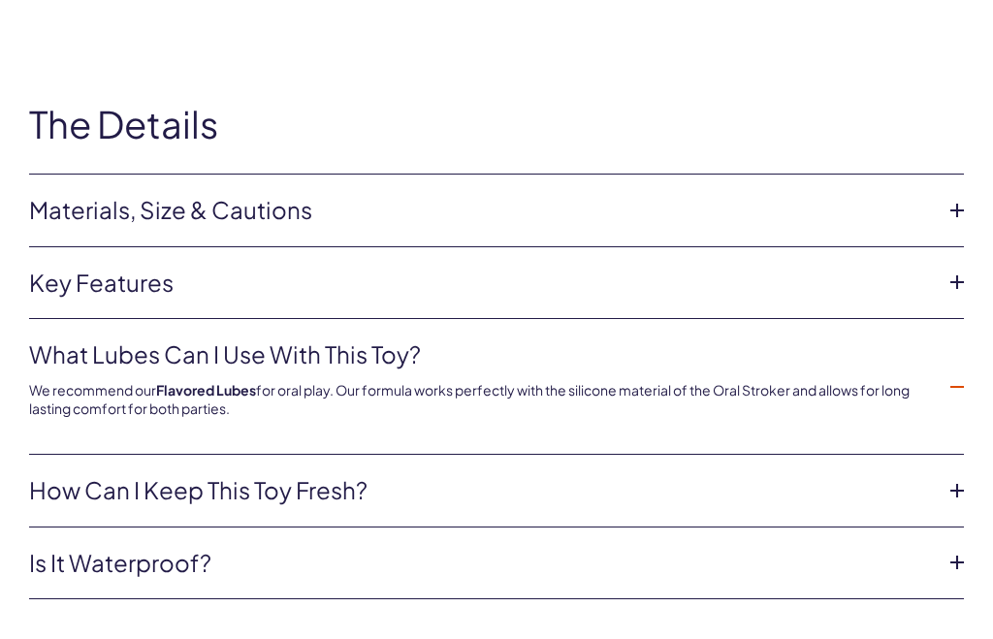
click at [960, 376] on icon at bounding box center [956, 386] width 29 height 29
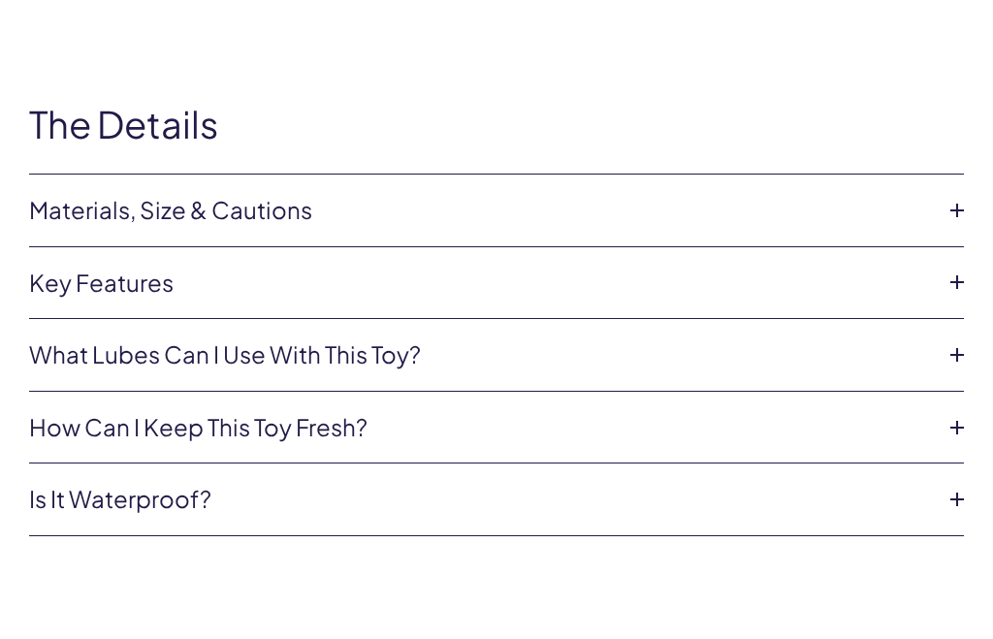
click at [951, 424] on icon at bounding box center [956, 427] width 29 height 29
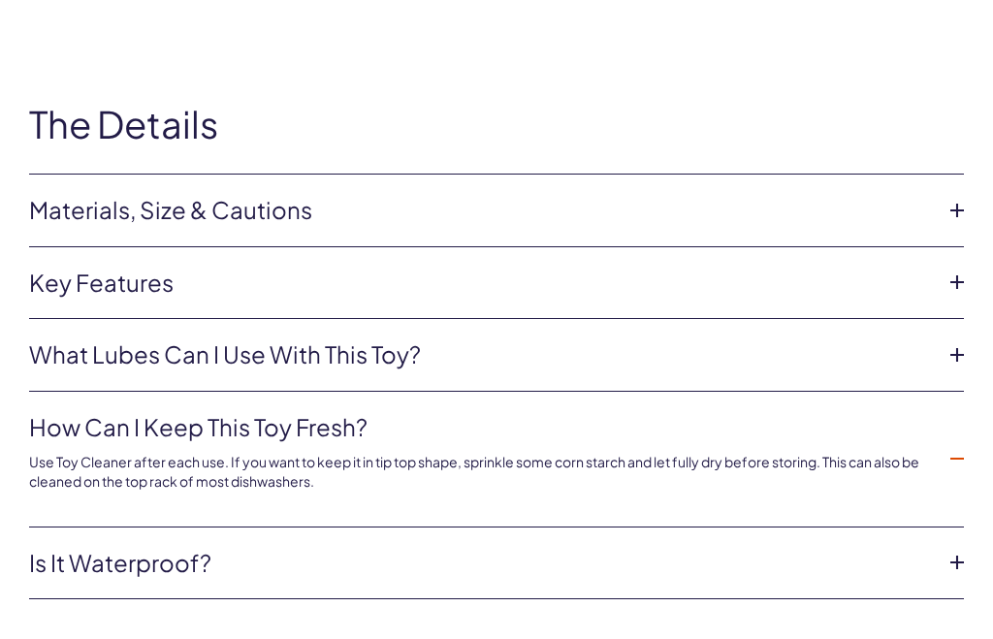
click at [953, 455] on icon at bounding box center [956, 458] width 29 height 29
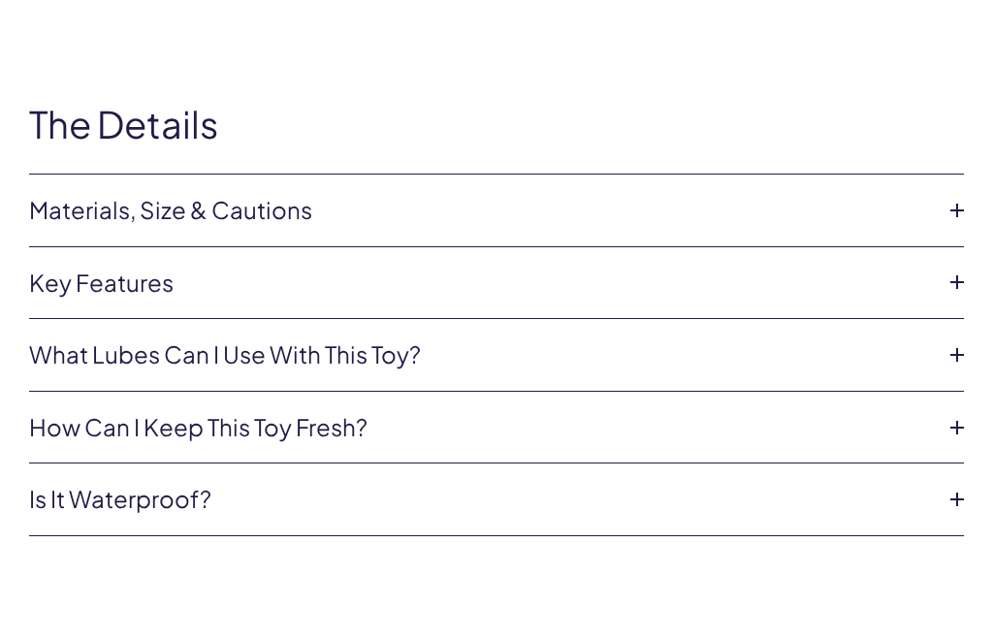
click at [958, 490] on icon at bounding box center [956, 499] width 29 height 29
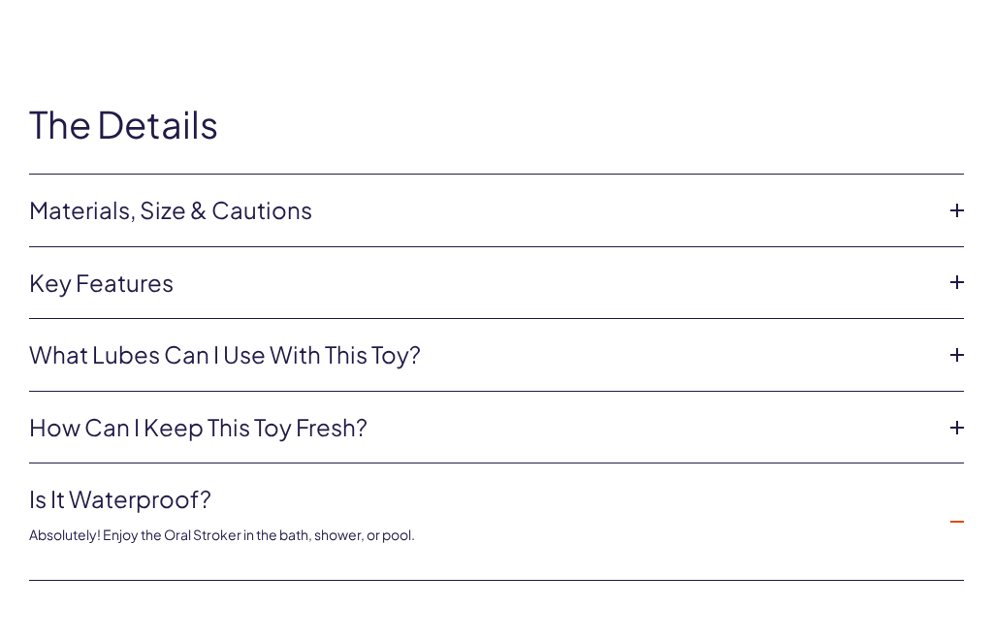
click at [956, 507] on icon at bounding box center [956, 521] width 29 height 29
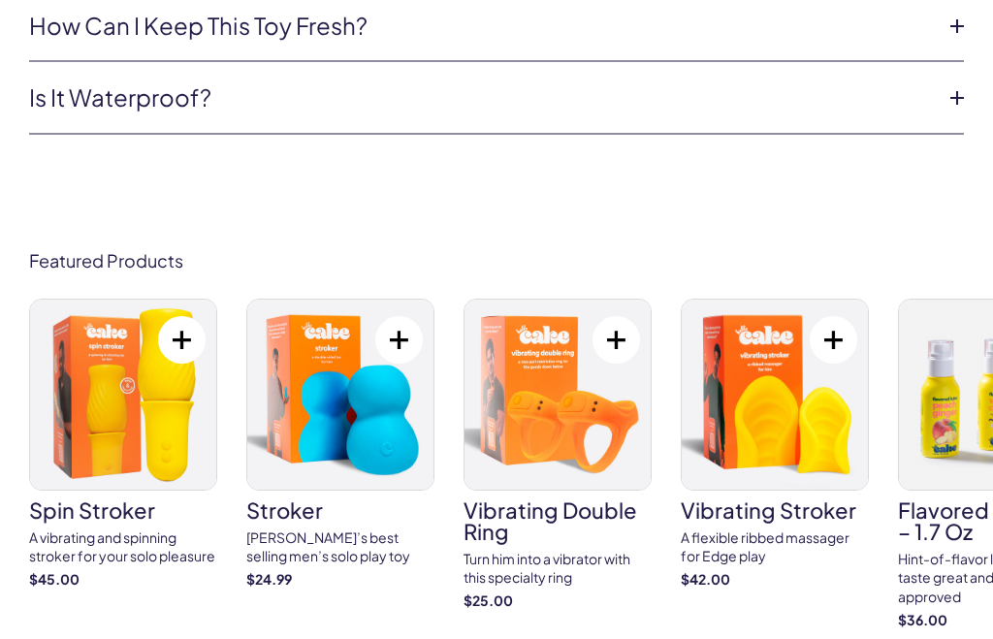
scroll to position [8025, 0]
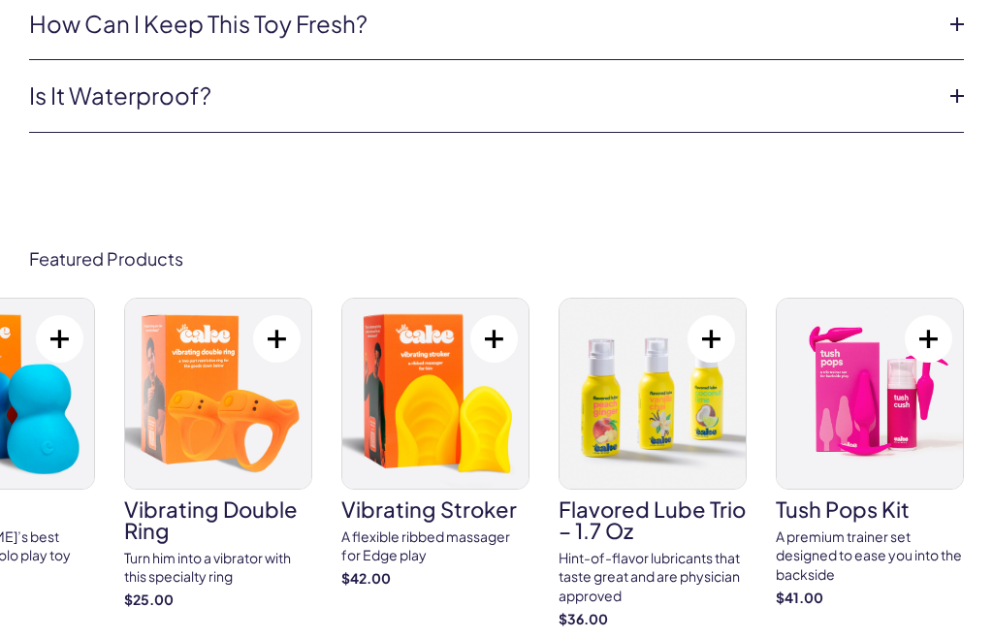
click at [240, 531] on link "vibrating double ring Turn him into a vibrator with this specialty ring $25.00" at bounding box center [218, 454] width 188 height 312
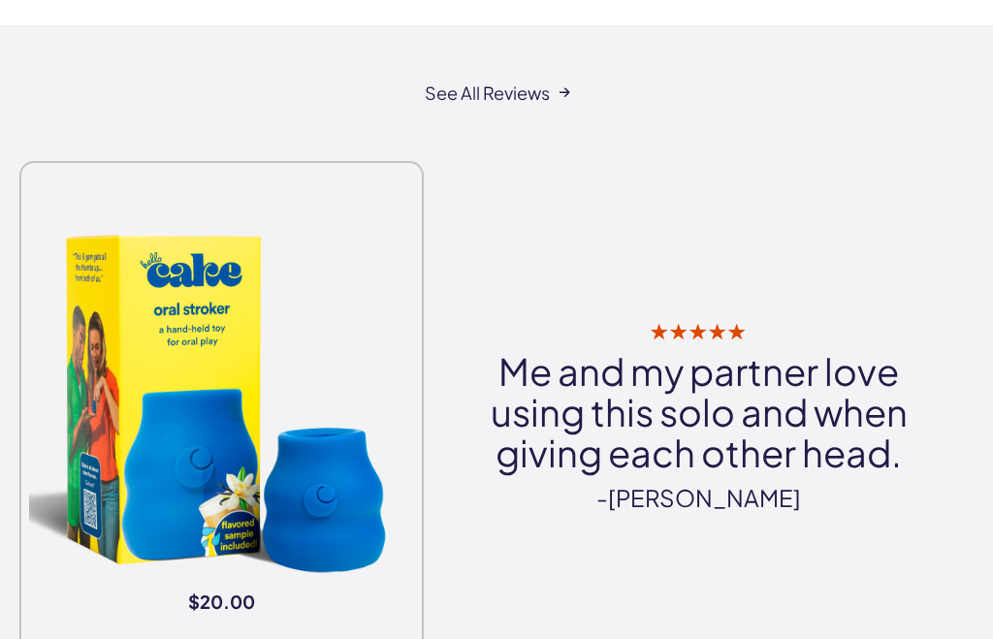
scroll to position [3153, 0]
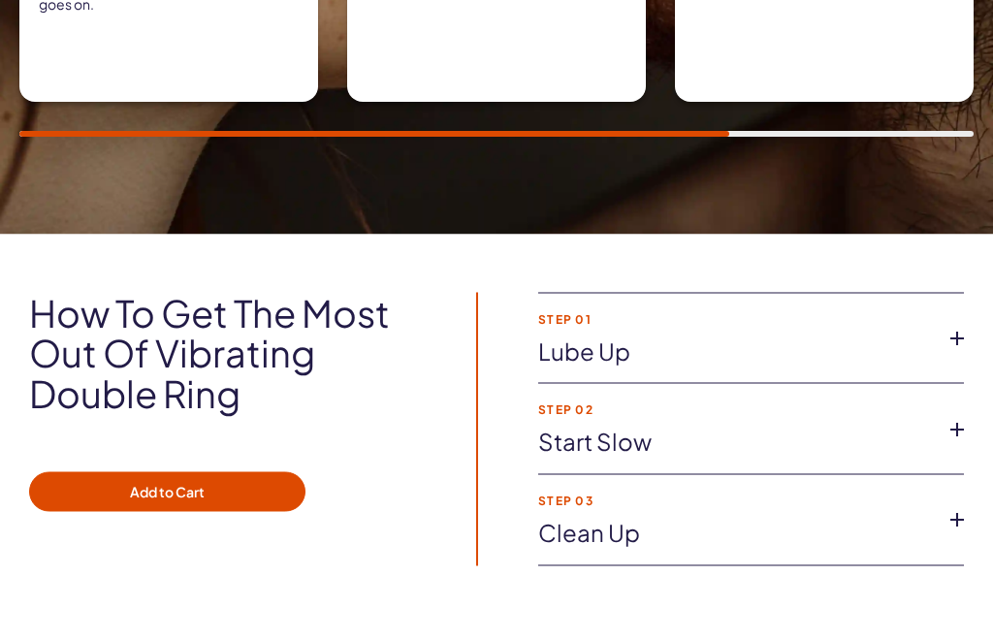
scroll to position [1951, 0]
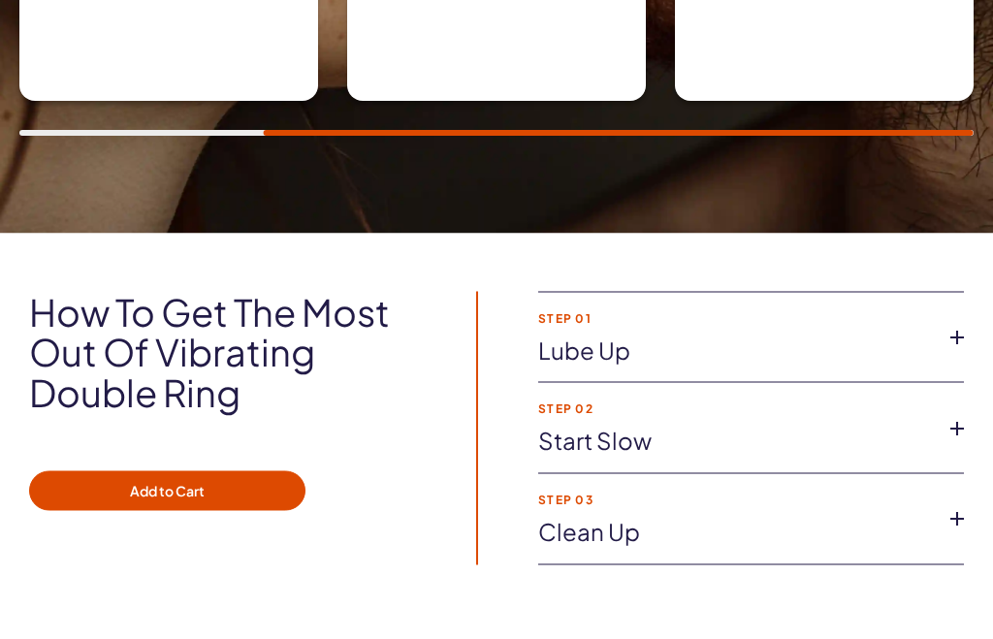
click at [956, 432] on icon at bounding box center [956, 428] width 29 height 29
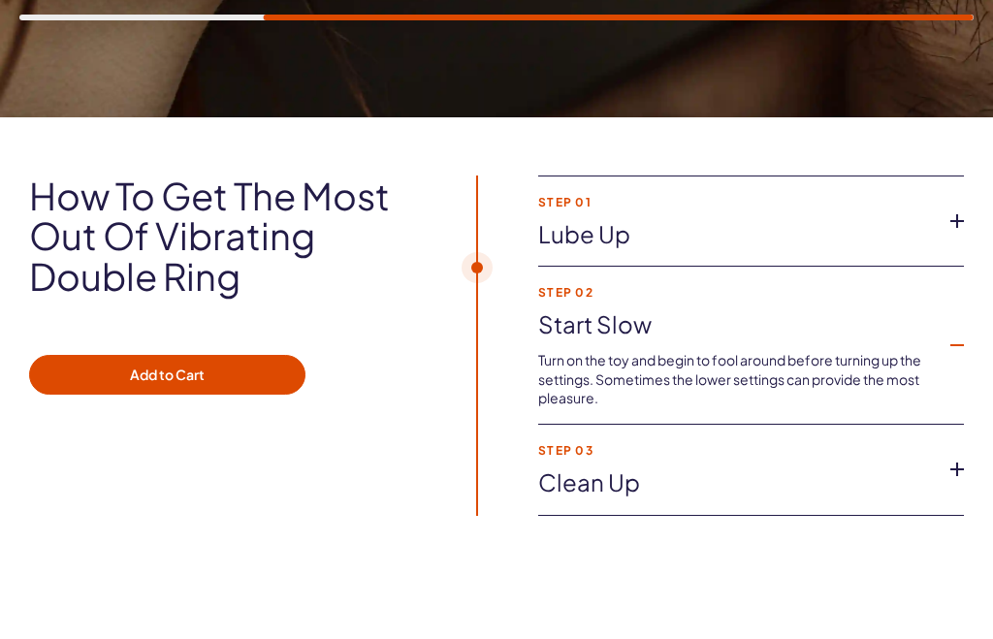
scroll to position [2070, 0]
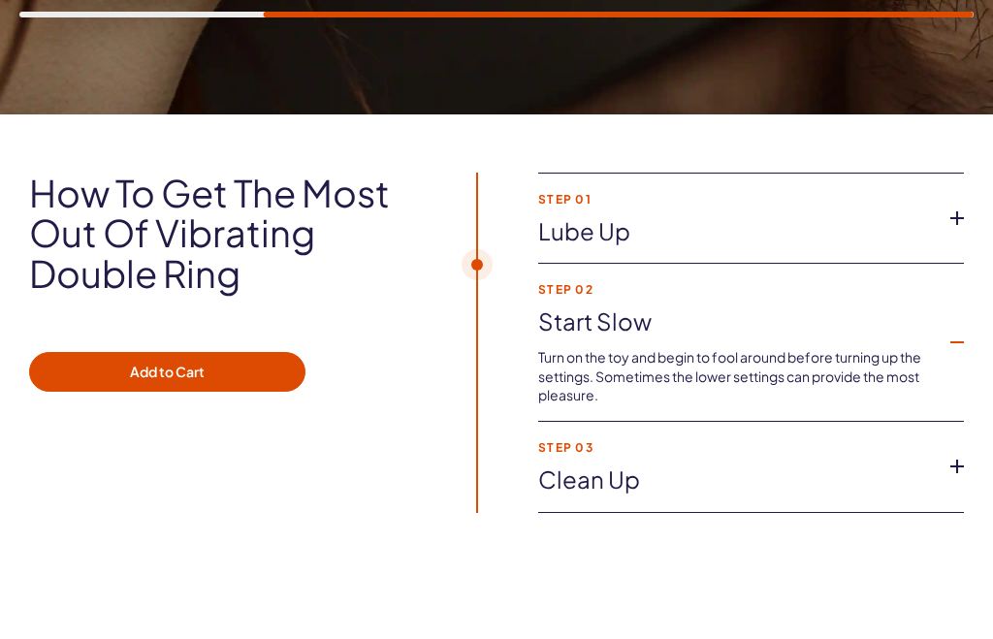
click at [960, 334] on icon at bounding box center [956, 342] width 29 height 29
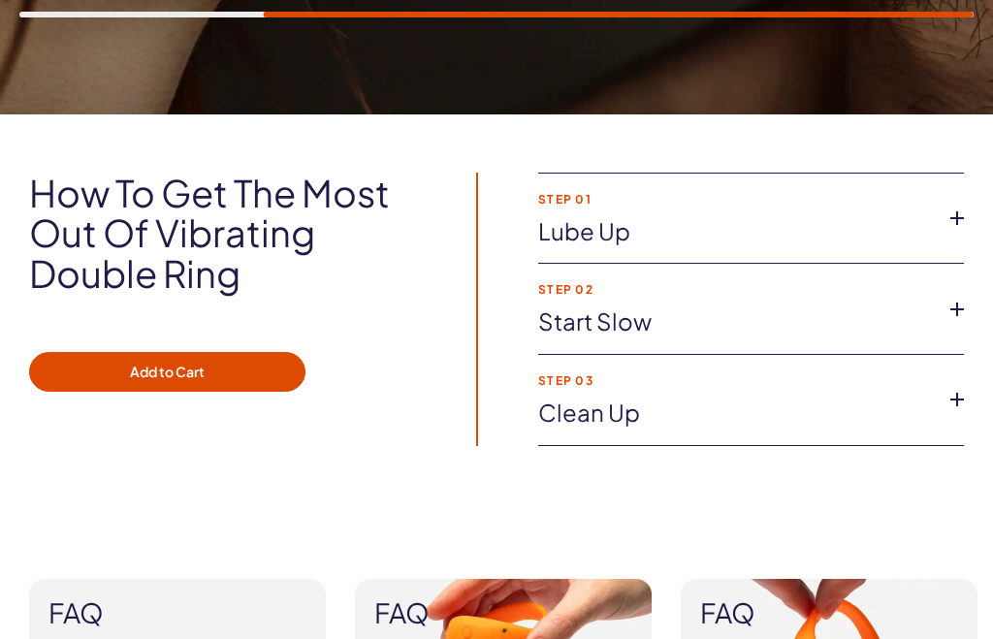
click at [956, 403] on icon at bounding box center [956, 399] width 29 height 29
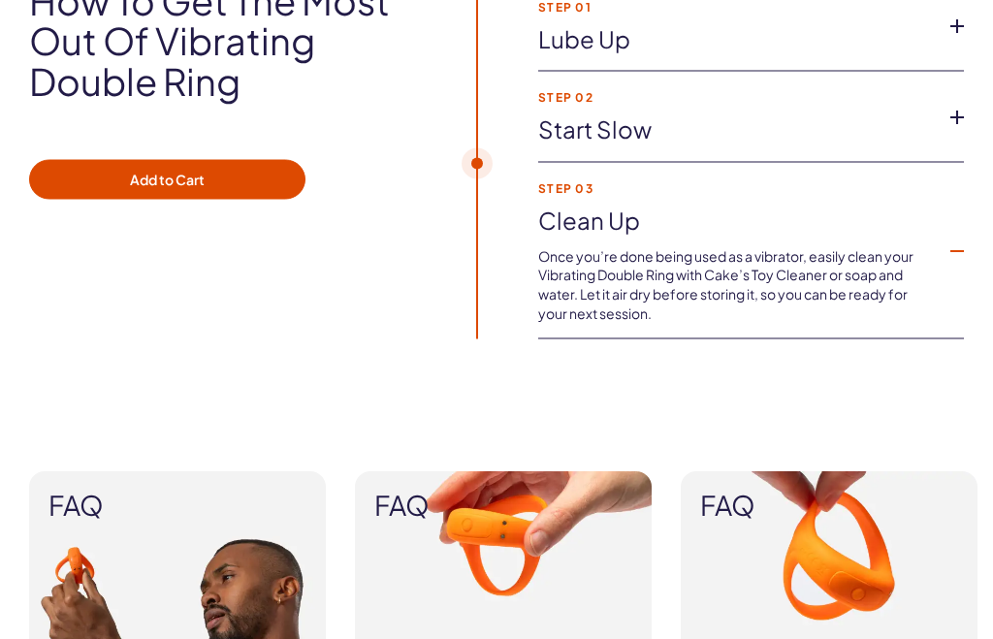
scroll to position [2265, 0]
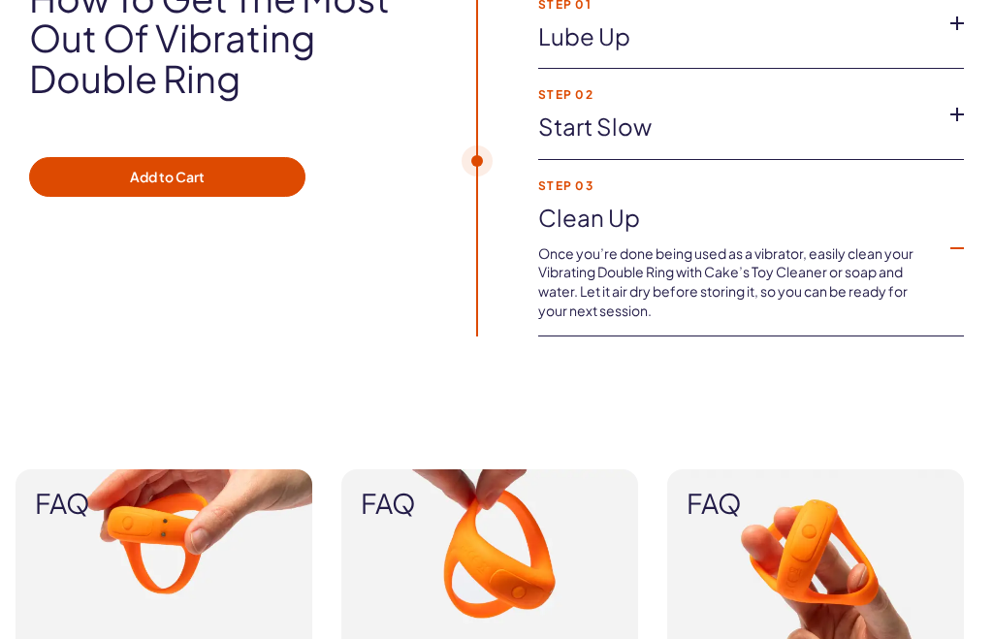
click at [951, 247] on icon at bounding box center [956, 248] width 29 height 29
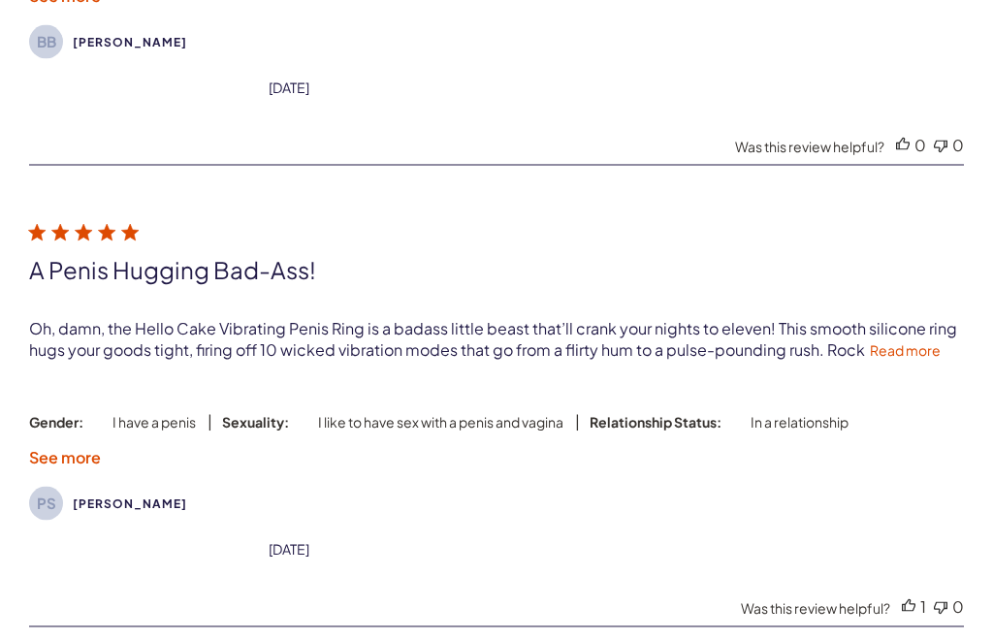
scroll to position [4949, 0]
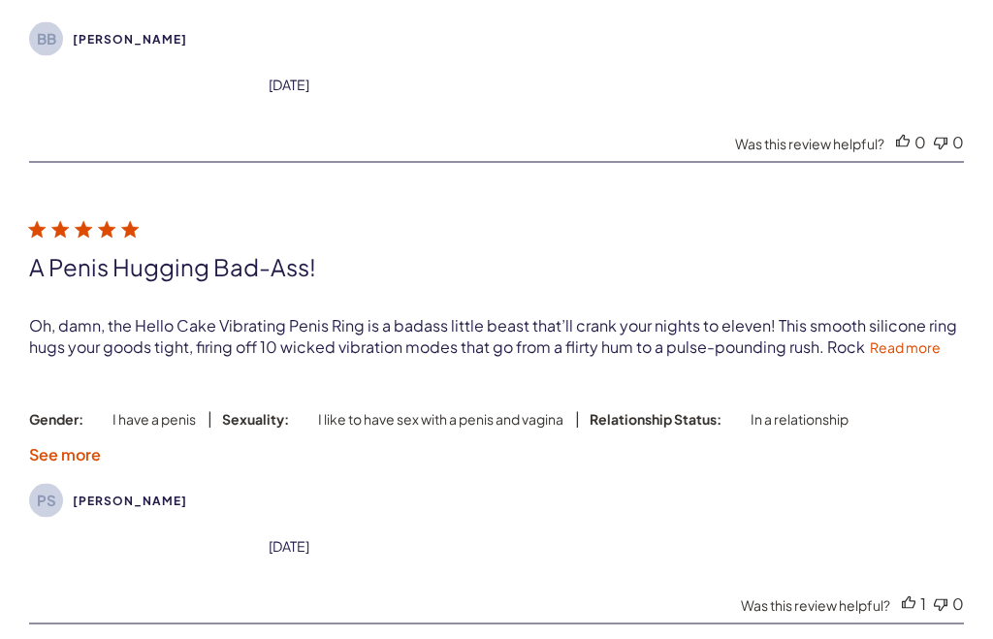
click at [917, 352] on link "Read more" at bounding box center [905, 346] width 71 height 17
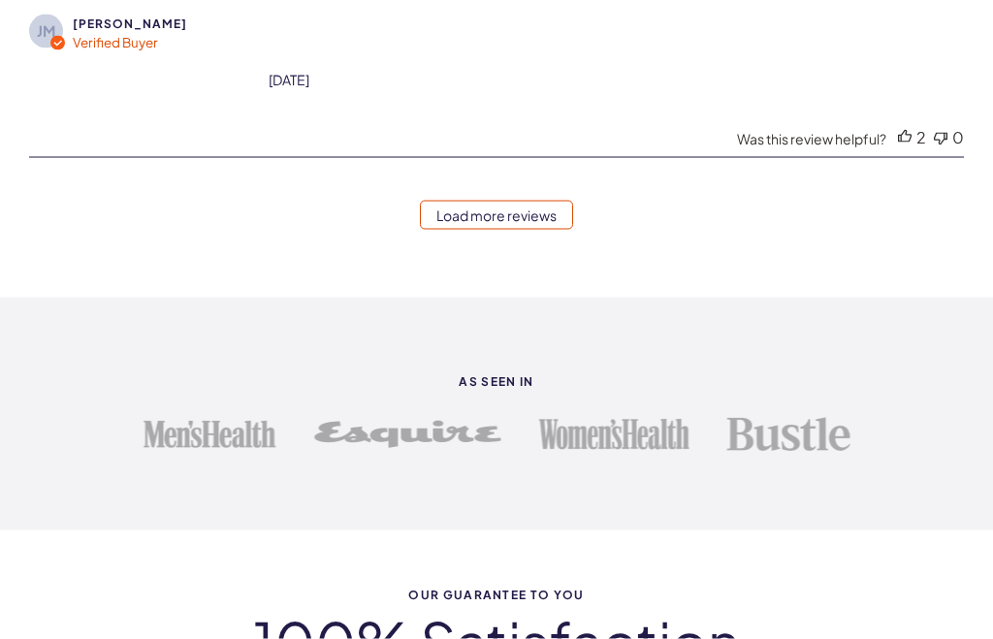
scroll to position [6861, 0]
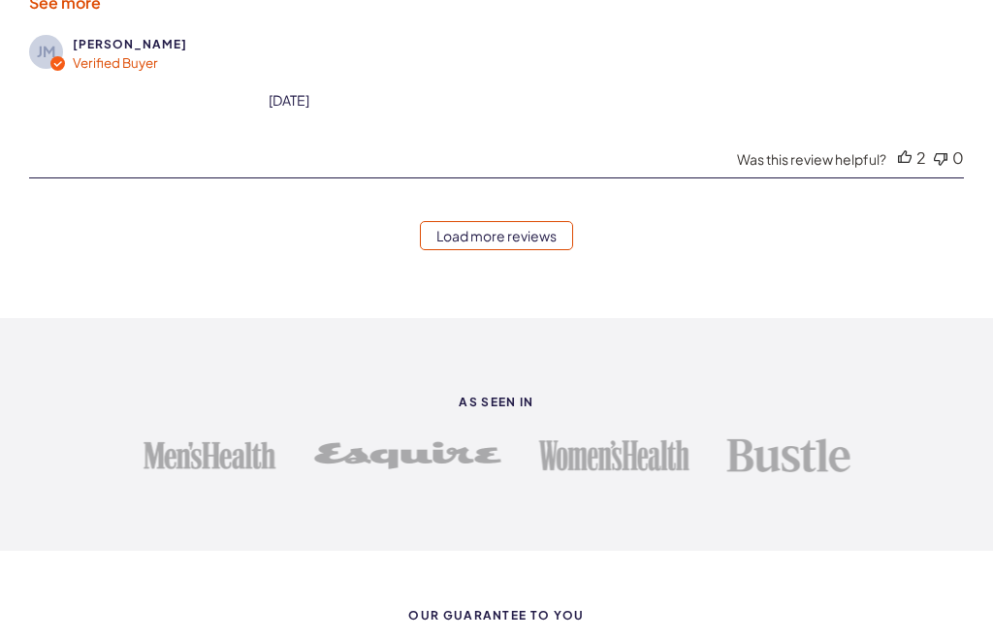
click at [504, 250] on link "Load more reviews" at bounding box center [496, 235] width 153 height 29
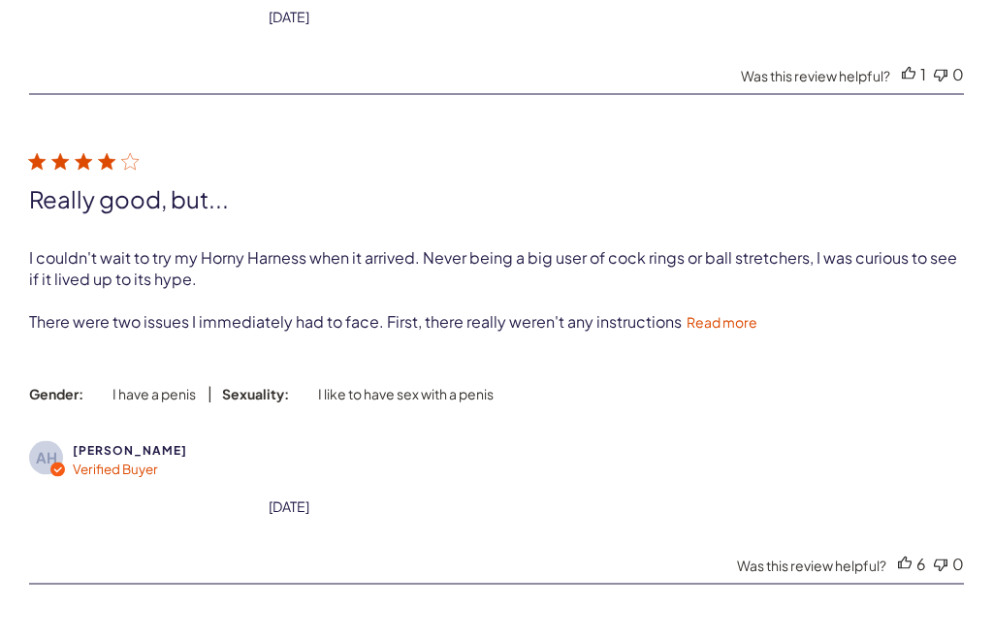
scroll to position [7818, 0]
click at [720, 330] on link "Read more" at bounding box center [721, 320] width 71 height 17
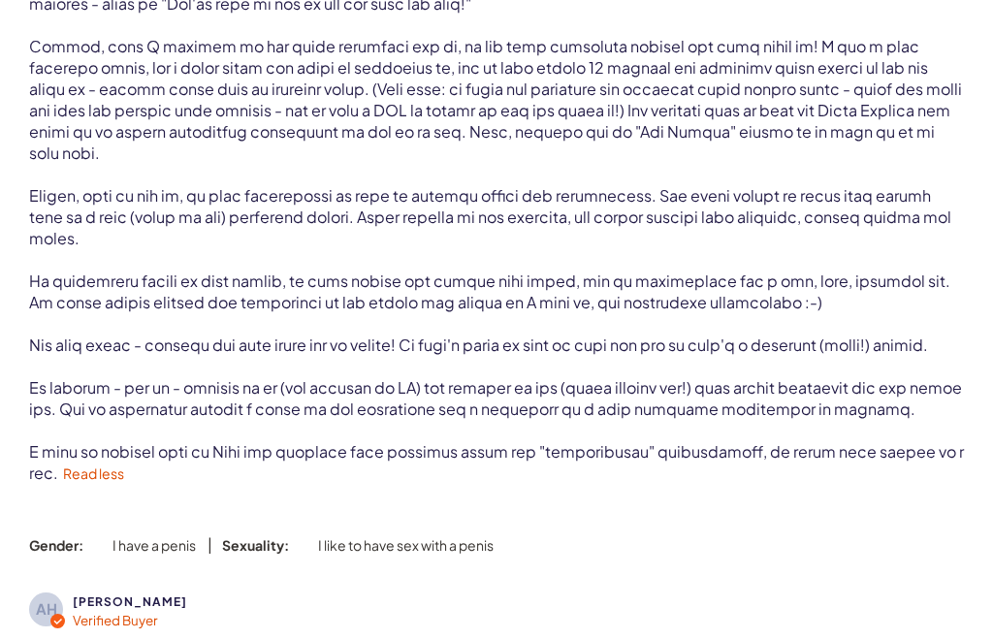
scroll to position [8216, 0]
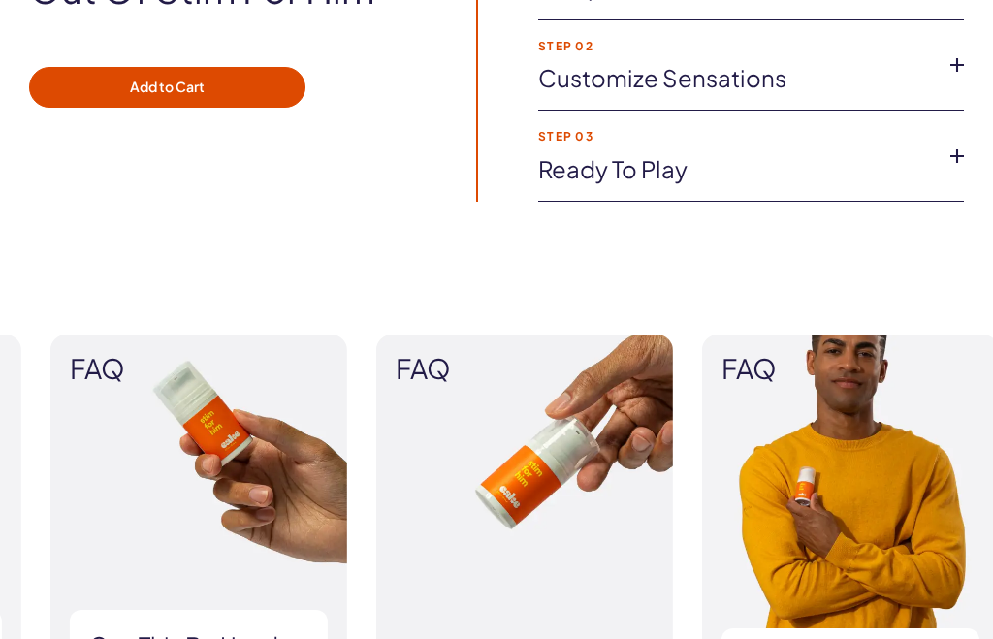
scroll to position [2380, 0]
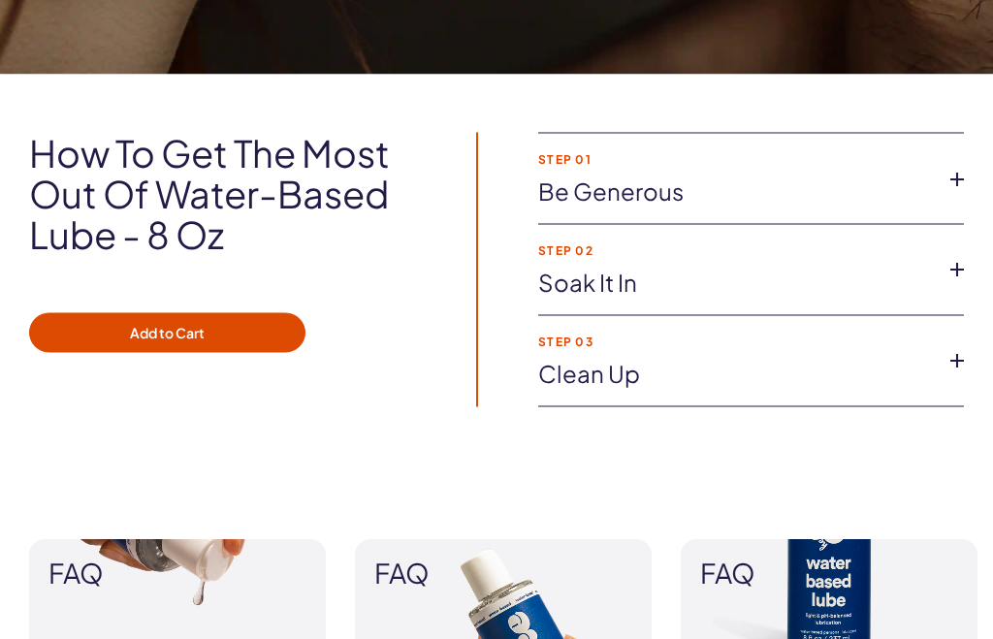
scroll to position [2258, 0]
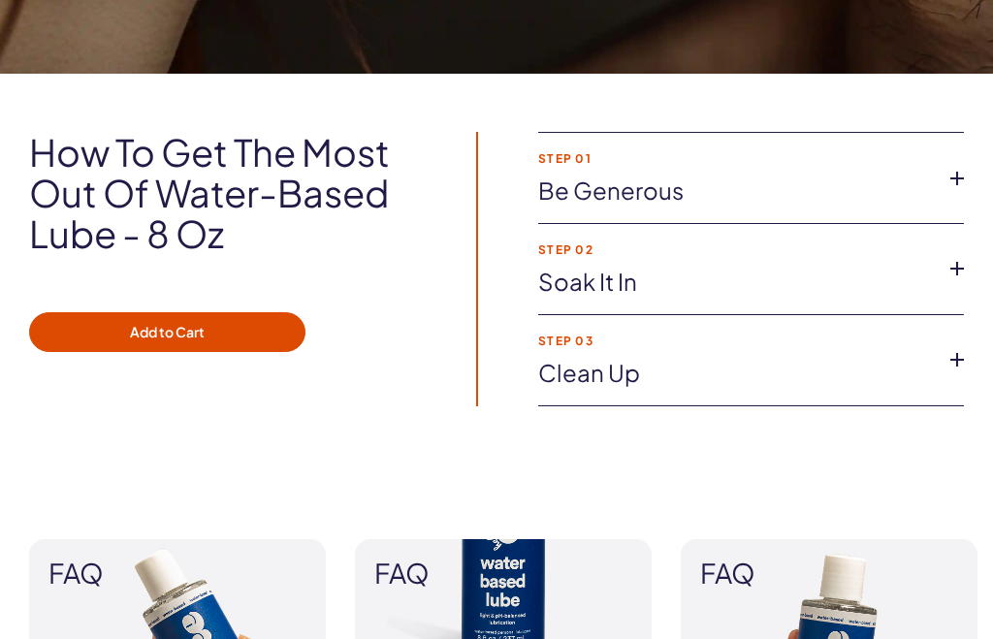
click at [948, 170] on icon at bounding box center [956, 178] width 29 height 29
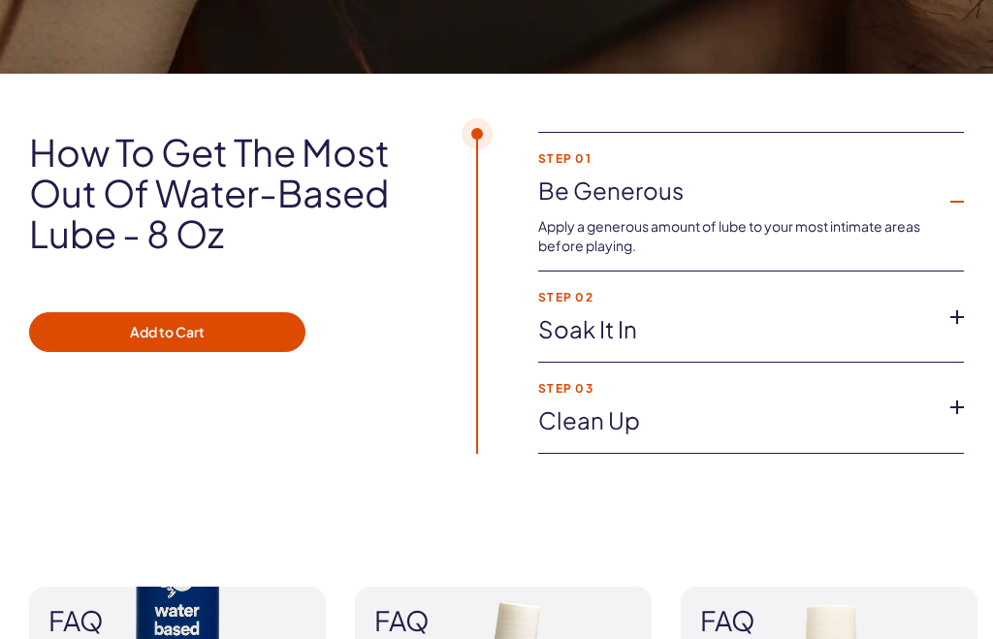
click at [952, 197] on icon at bounding box center [956, 201] width 29 height 29
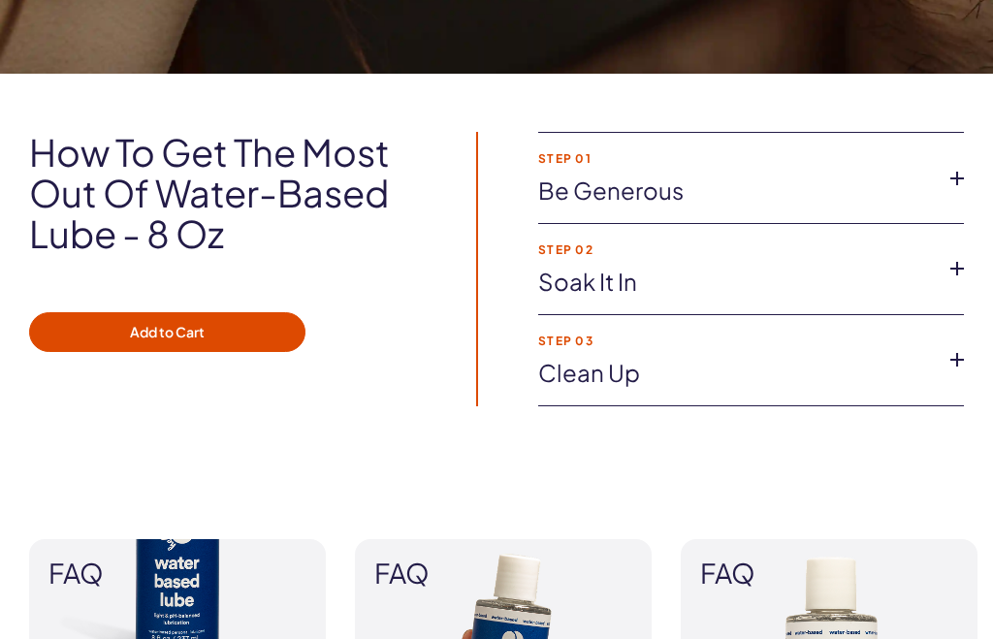
click at [955, 264] on icon at bounding box center [956, 268] width 29 height 29
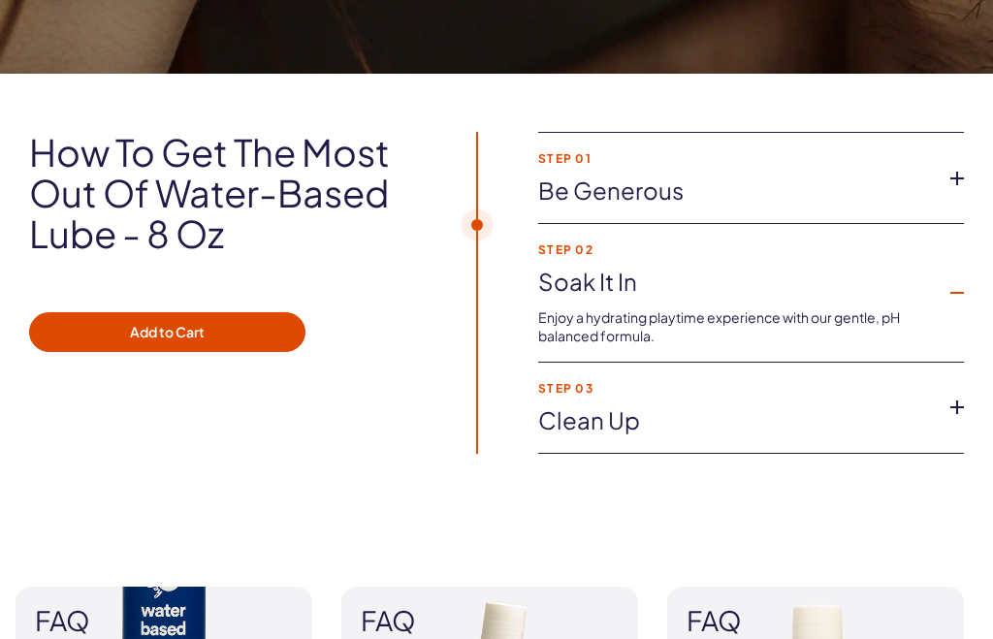
click at [949, 282] on icon at bounding box center [956, 292] width 29 height 29
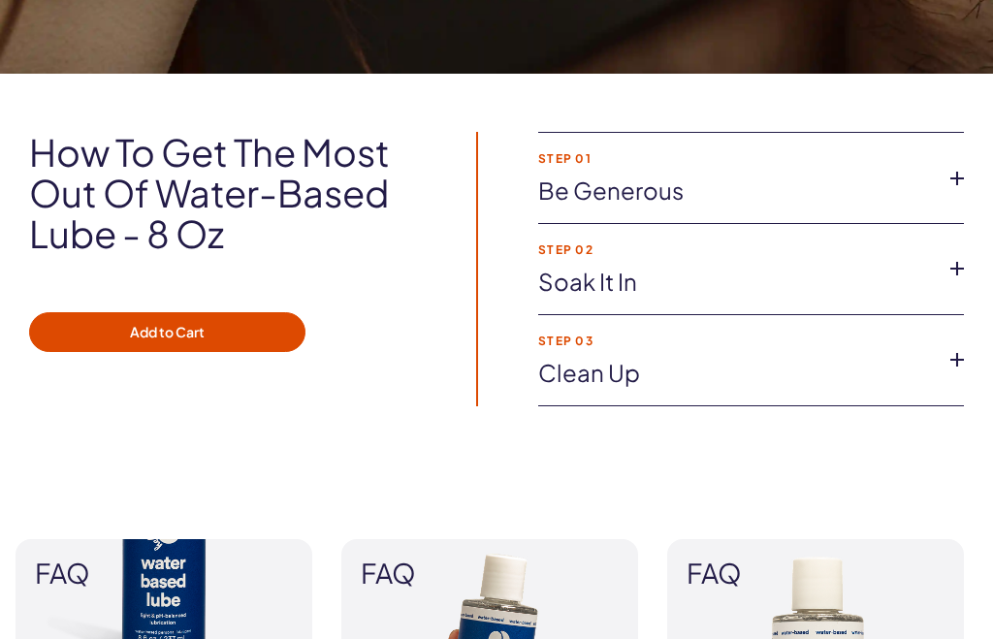
click at [942, 364] on icon at bounding box center [956, 359] width 29 height 29
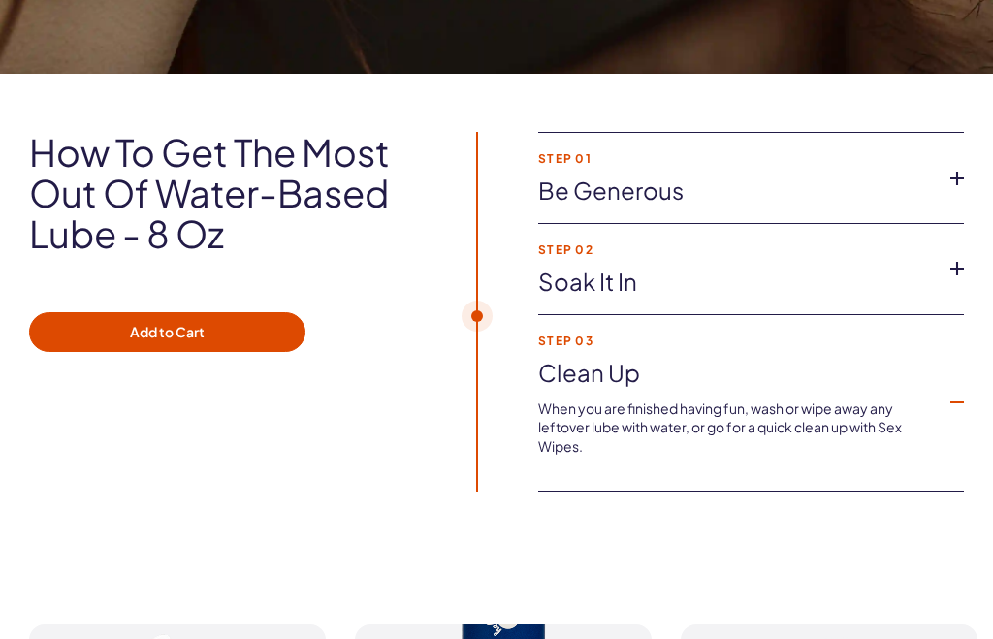
click at [957, 398] on icon at bounding box center [956, 402] width 29 height 29
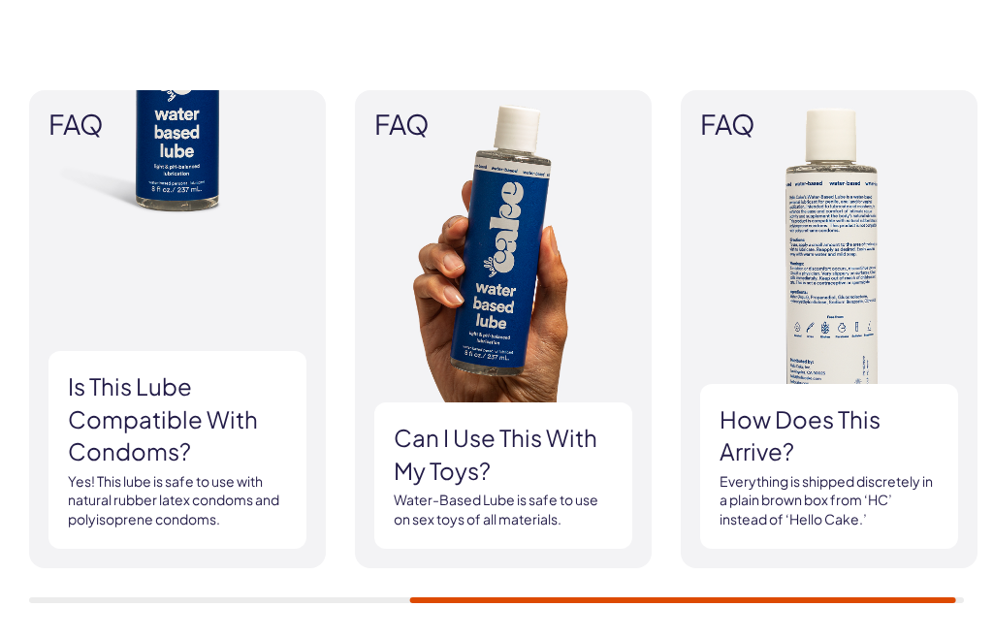
scroll to position [2709, 0]
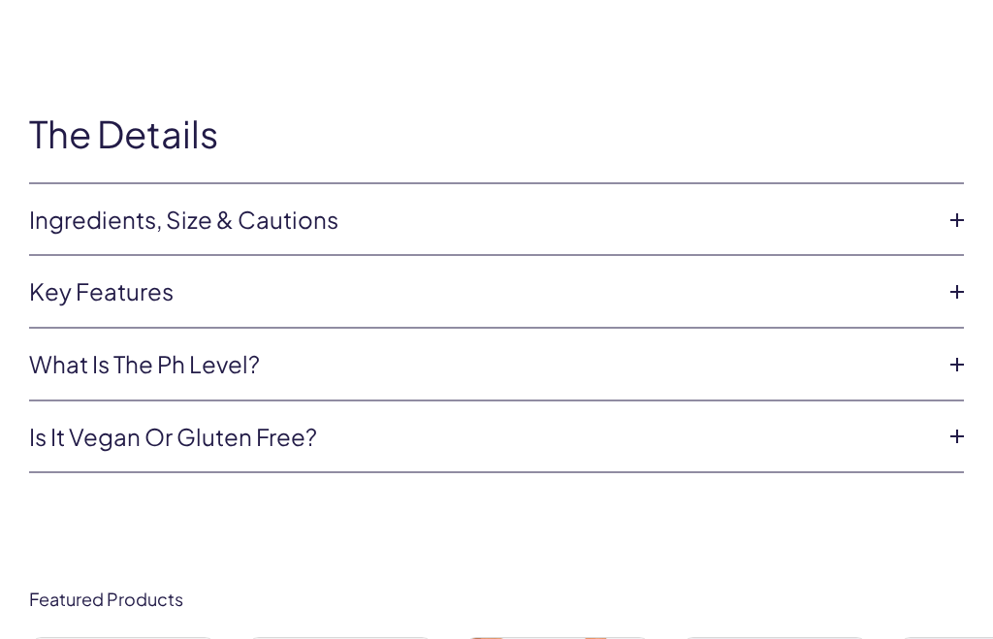
click at [942, 207] on icon at bounding box center [956, 220] width 29 height 29
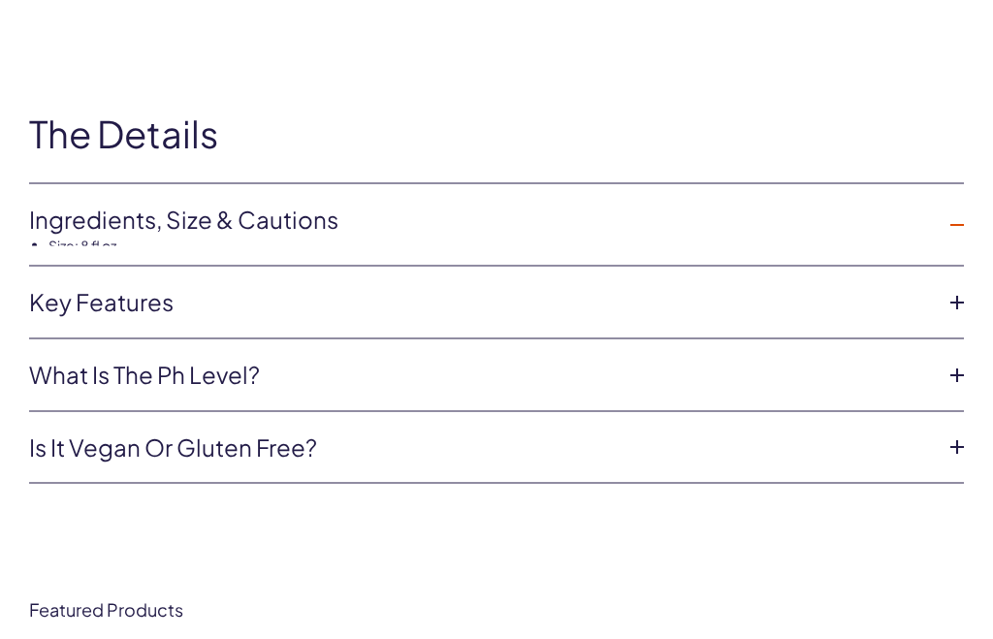
scroll to position [5183, 0]
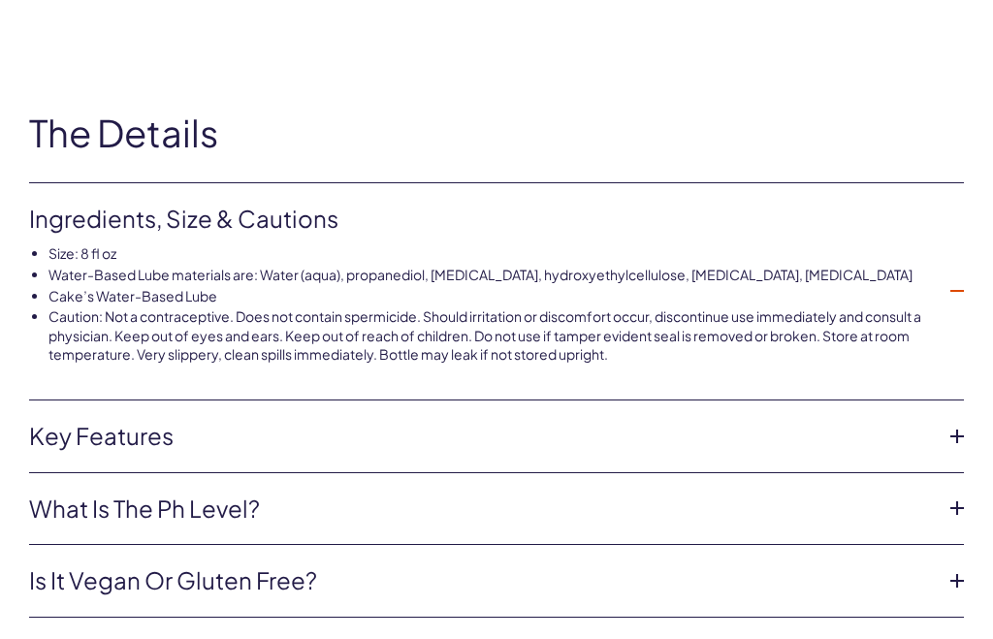
click at [947, 280] on icon at bounding box center [956, 290] width 29 height 29
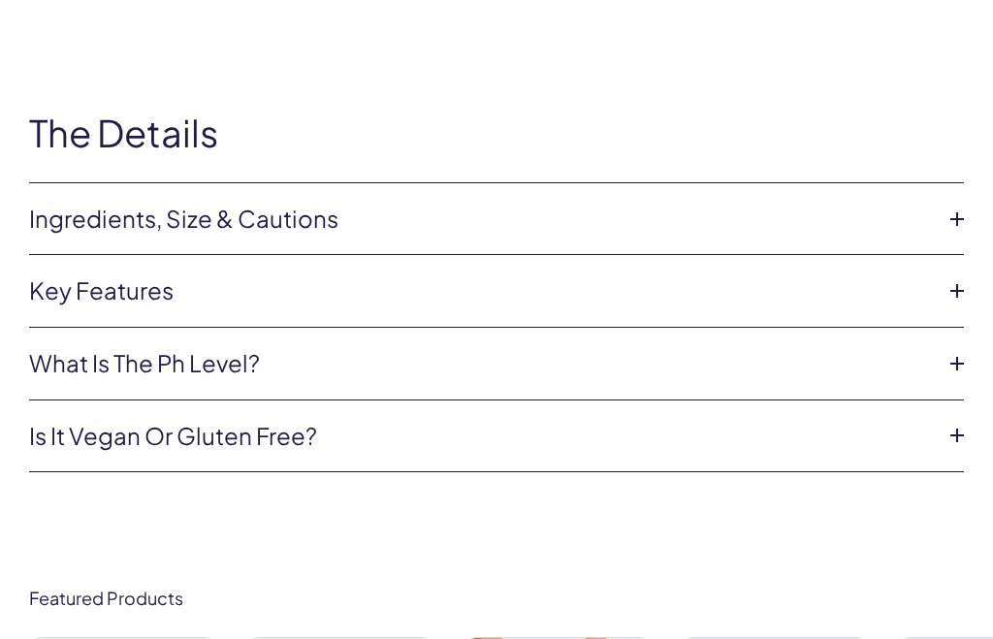
click at [954, 287] on icon at bounding box center [956, 290] width 29 height 29
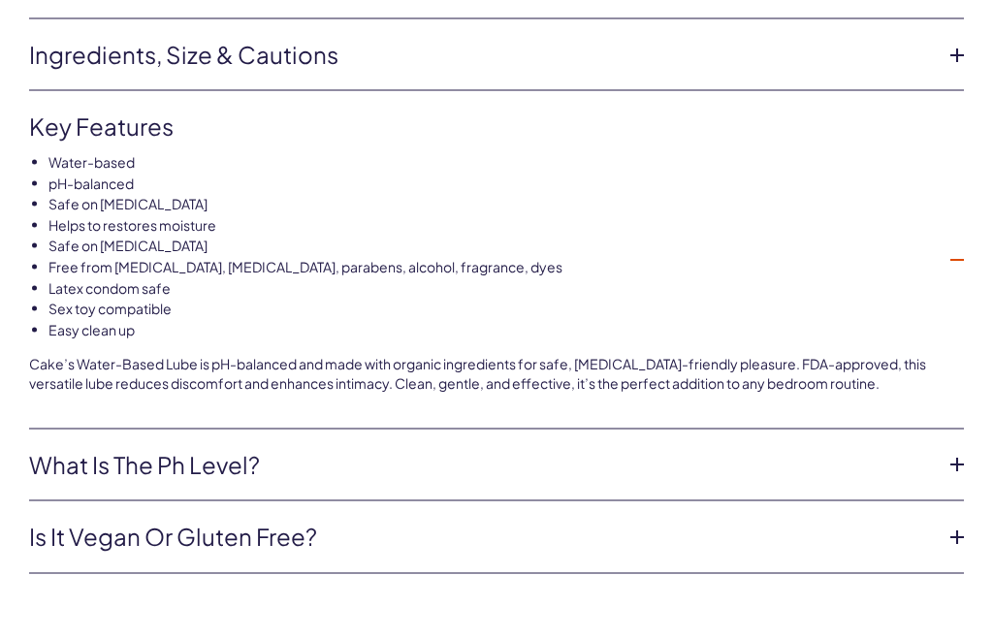
scroll to position [5348, 0]
click at [952, 250] on icon at bounding box center [956, 258] width 29 height 29
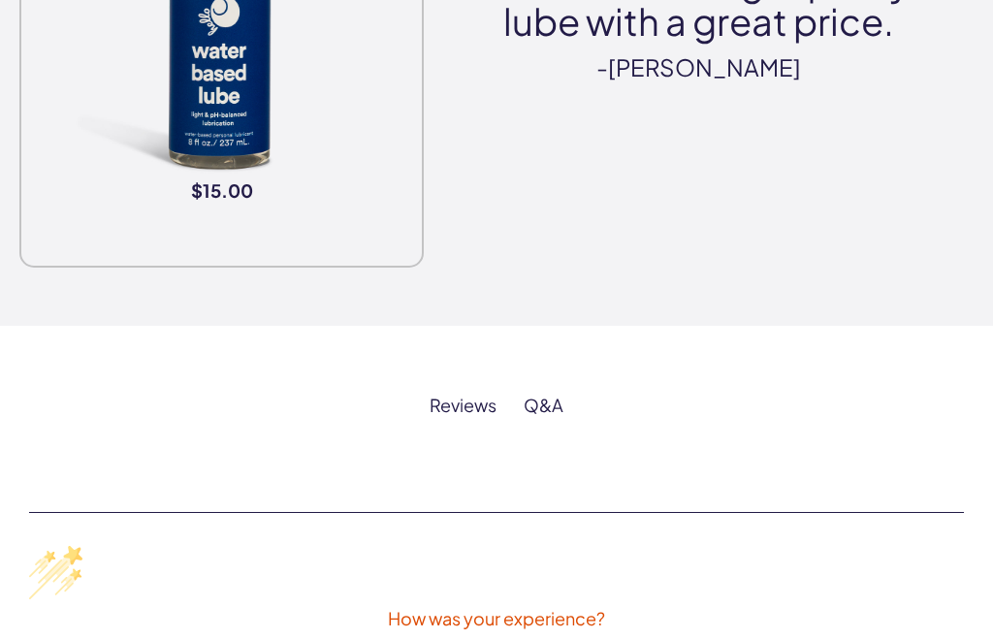
scroll to position [3752, 0]
click at [474, 398] on div "Reviews" at bounding box center [463, 406] width 67 height 22
click at [469, 402] on div "Reviews" at bounding box center [463, 406] width 67 height 22
click at [549, 398] on div "Q&A" at bounding box center [544, 406] width 40 height 23
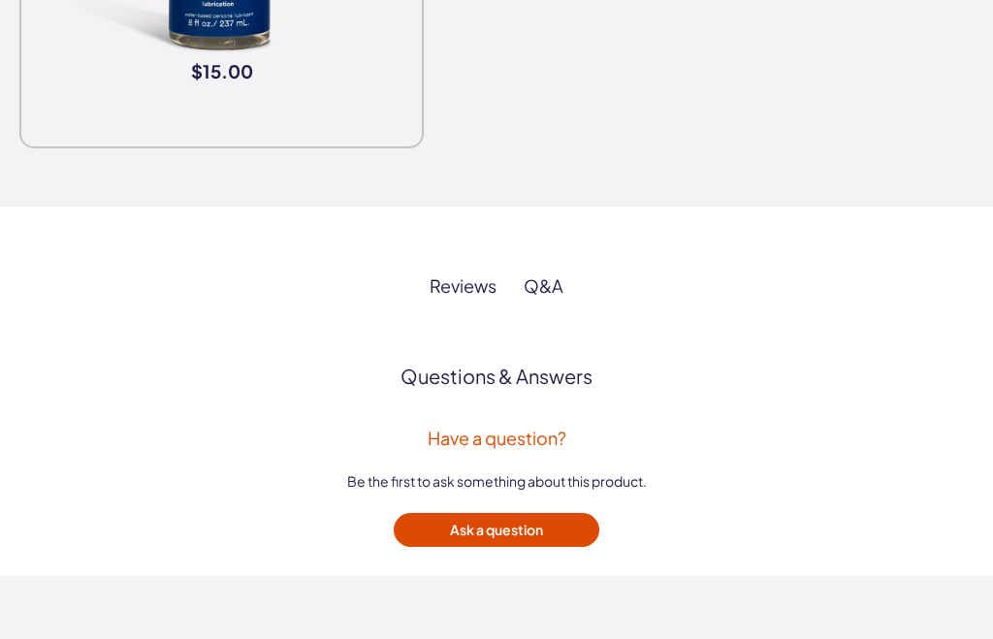
scroll to position [3871, 0]
click at [457, 281] on div "Reviews" at bounding box center [463, 286] width 67 height 23
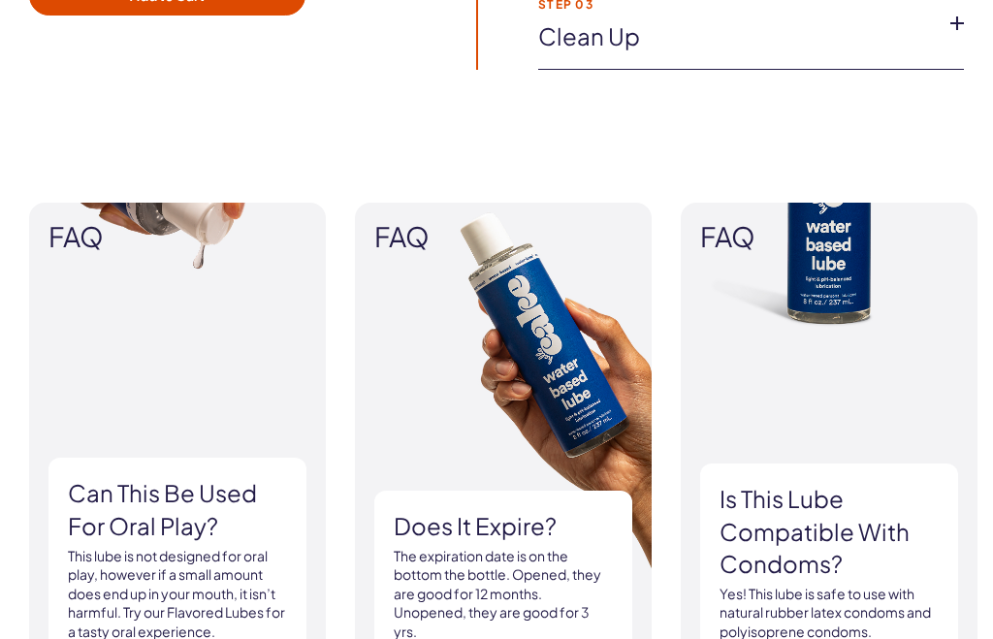
scroll to position [2593, 0]
